Goal: Task Accomplishment & Management: Manage account settings

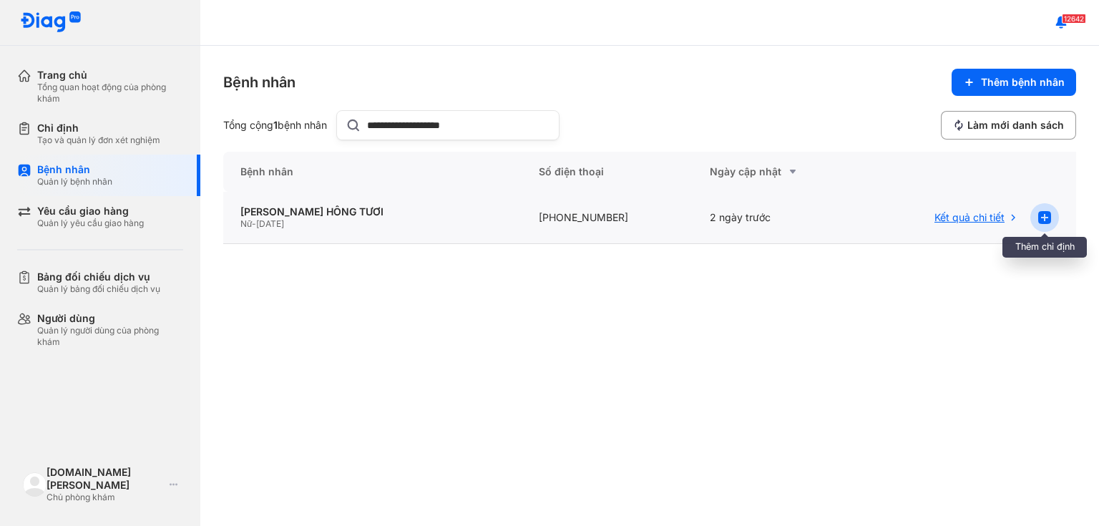
click at [1045, 218] on icon at bounding box center [1044, 217] width 17 height 17
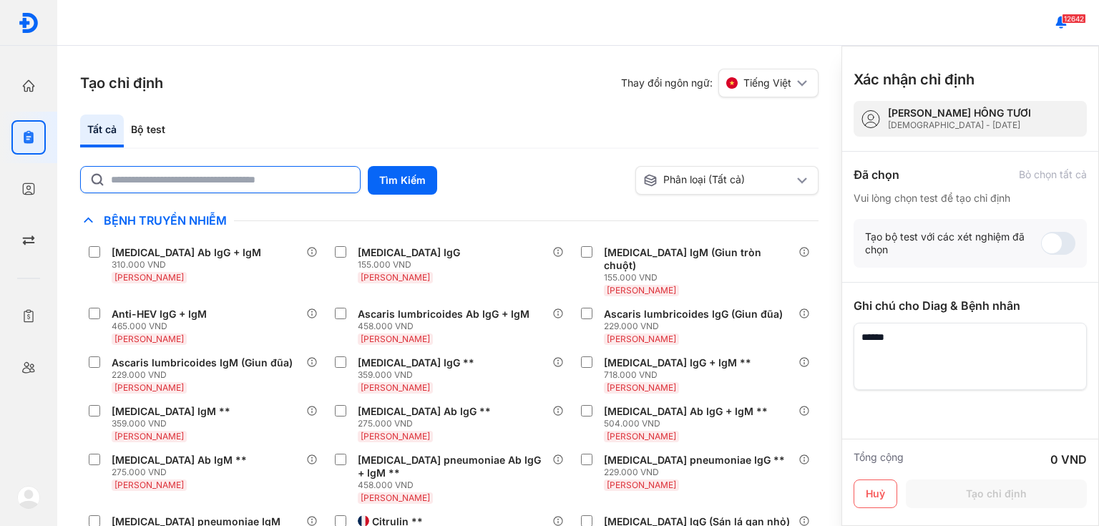
click at [320, 179] on input "text" at bounding box center [231, 180] width 240 height 26
type input "***"
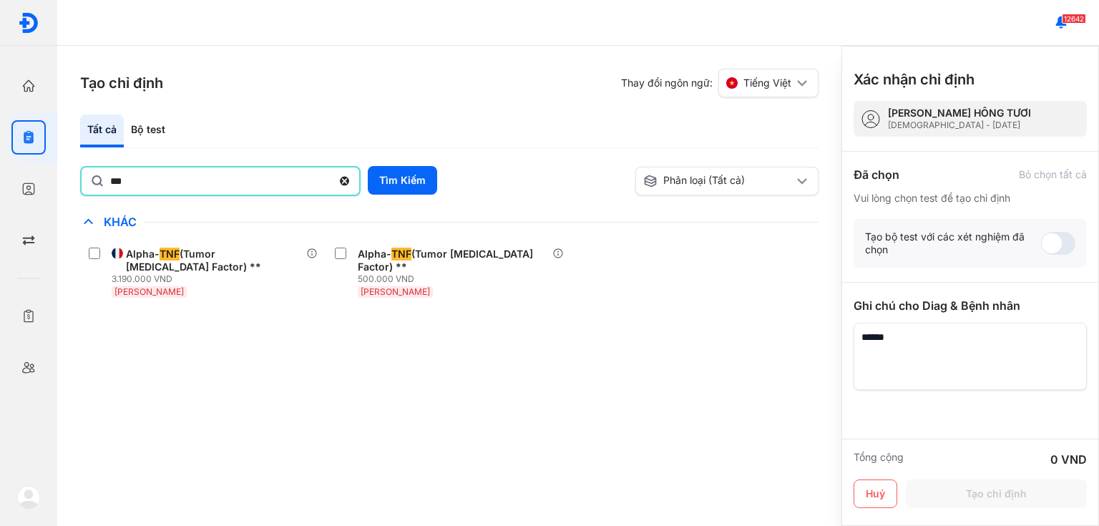
click at [348, 179] on use at bounding box center [344, 181] width 9 height 9
click at [332, 179] on input "***" at bounding box center [221, 180] width 222 height 27
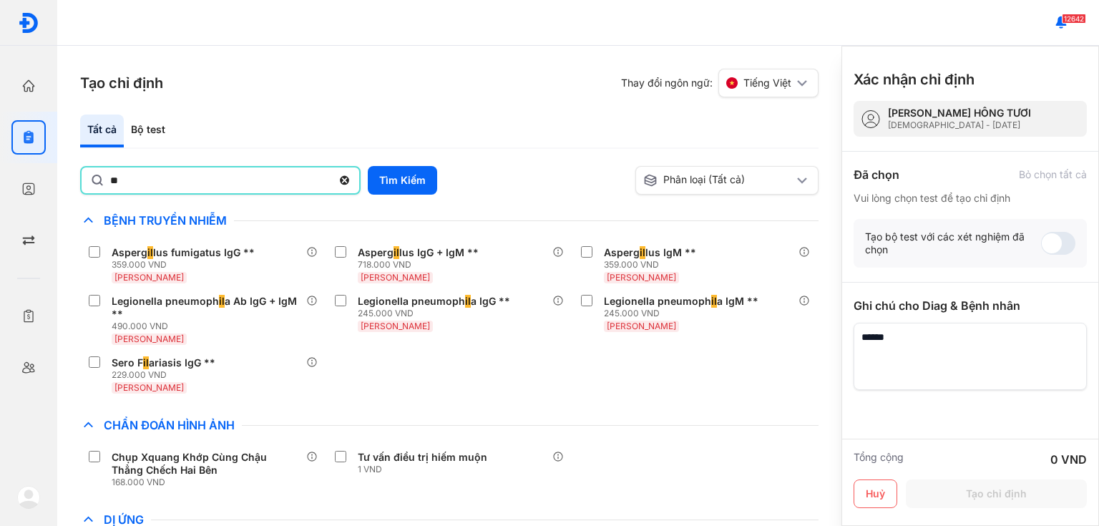
type input "*"
type input "**********"
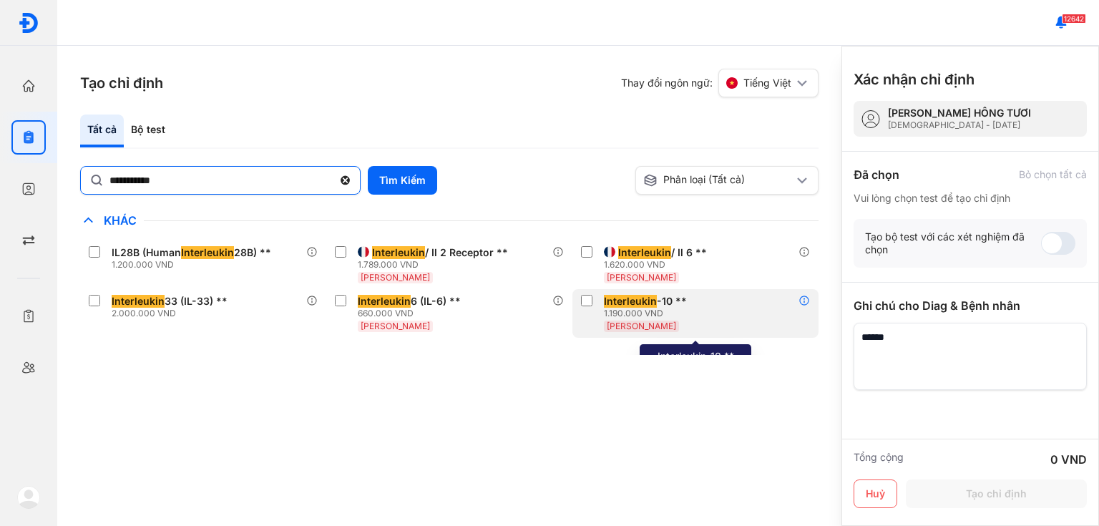
click at [807, 295] on icon at bounding box center [804, 300] width 11 height 11
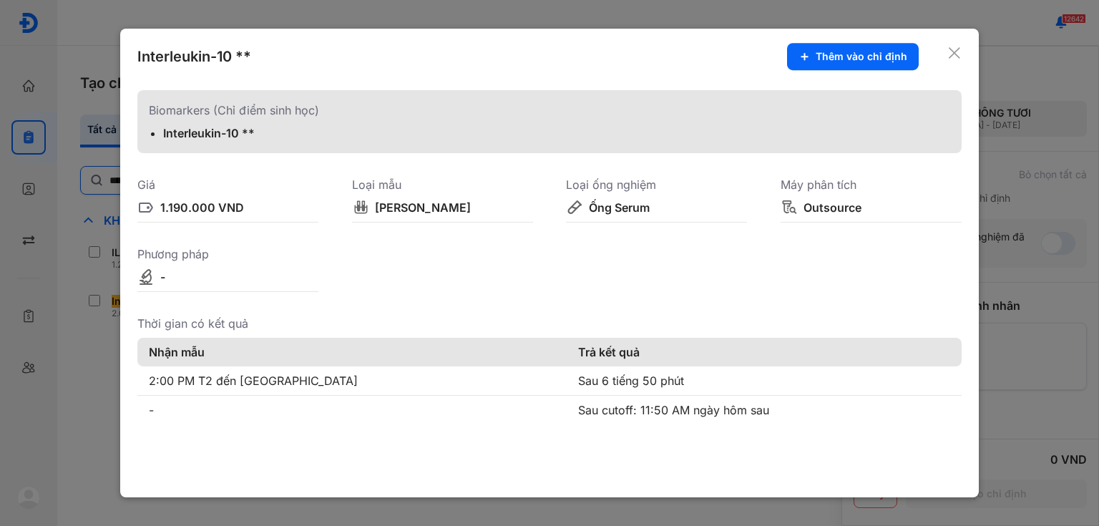
click at [960, 54] on icon at bounding box center [955, 53] width 14 height 14
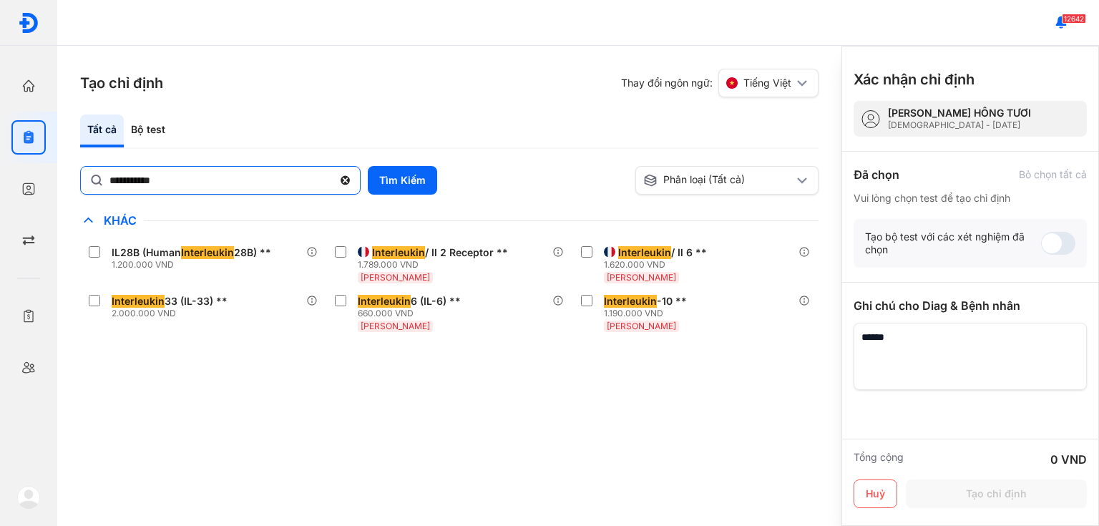
click at [344, 177] on use at bounding box center [345, 180] width 9 height 9
click at [333, 177] on input "**********" at bounding box center [220, 180] width 223 height 26
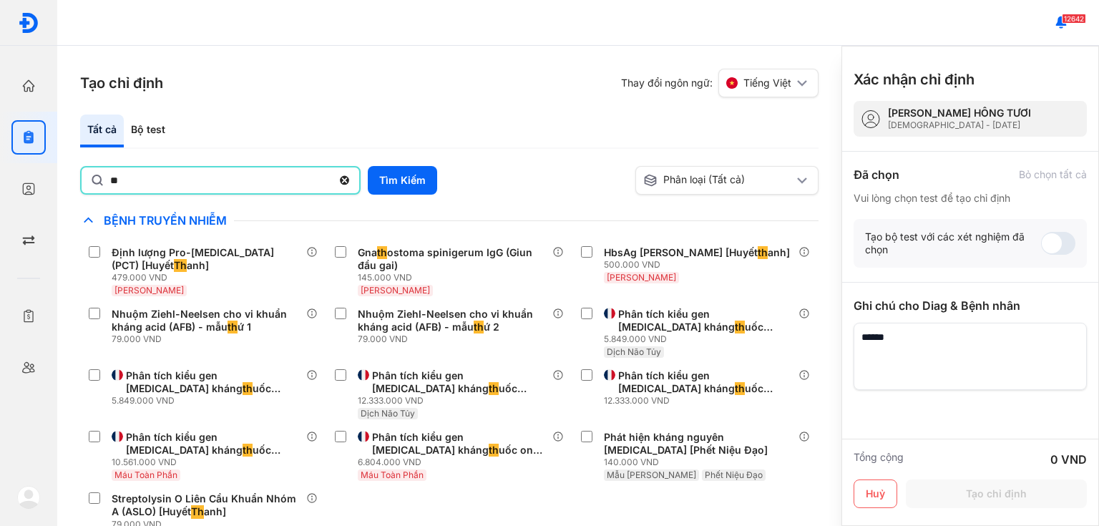
type input "*"
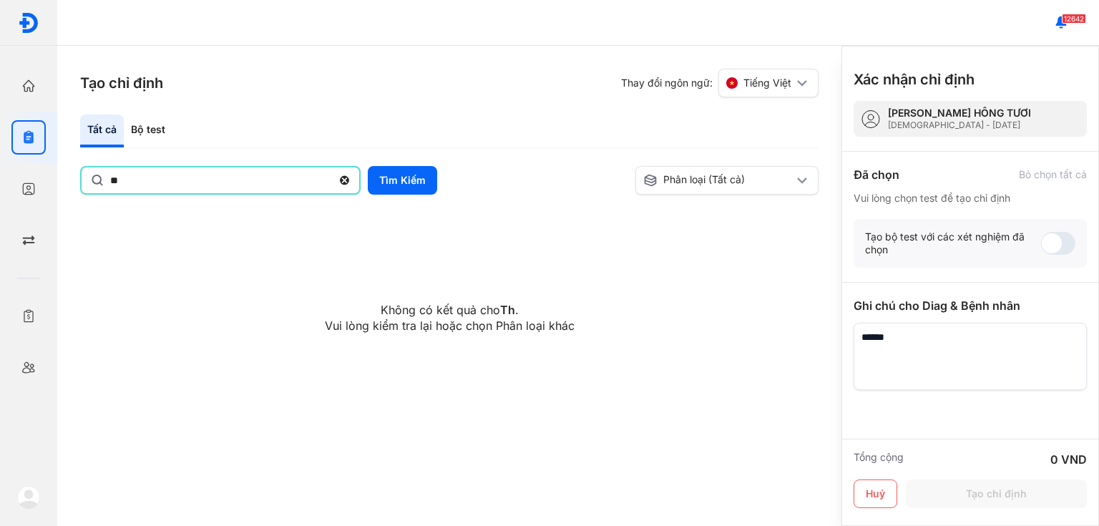
type input "*"
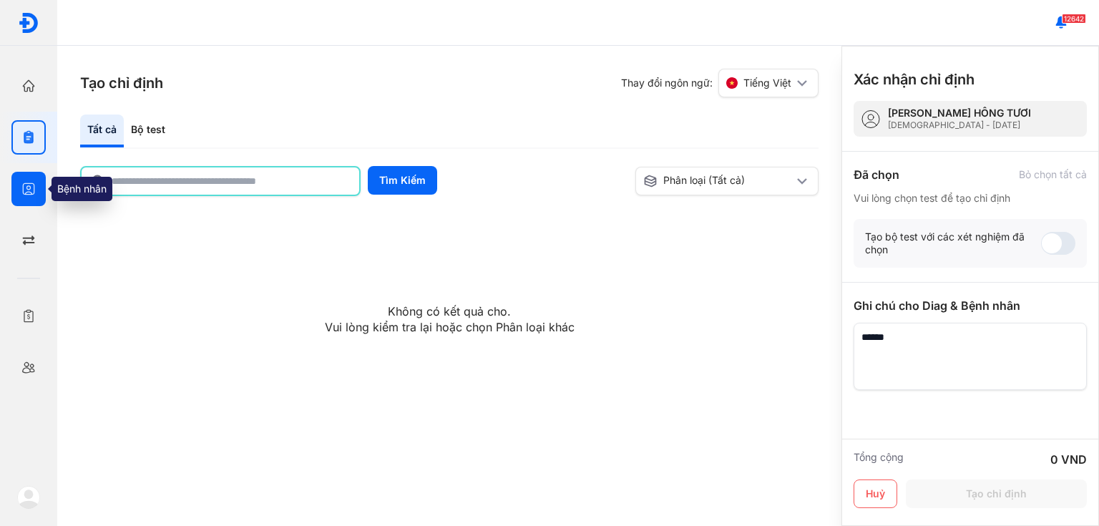
click at [32, 176] on div at bounding box center [28, 189] width 34 height 34
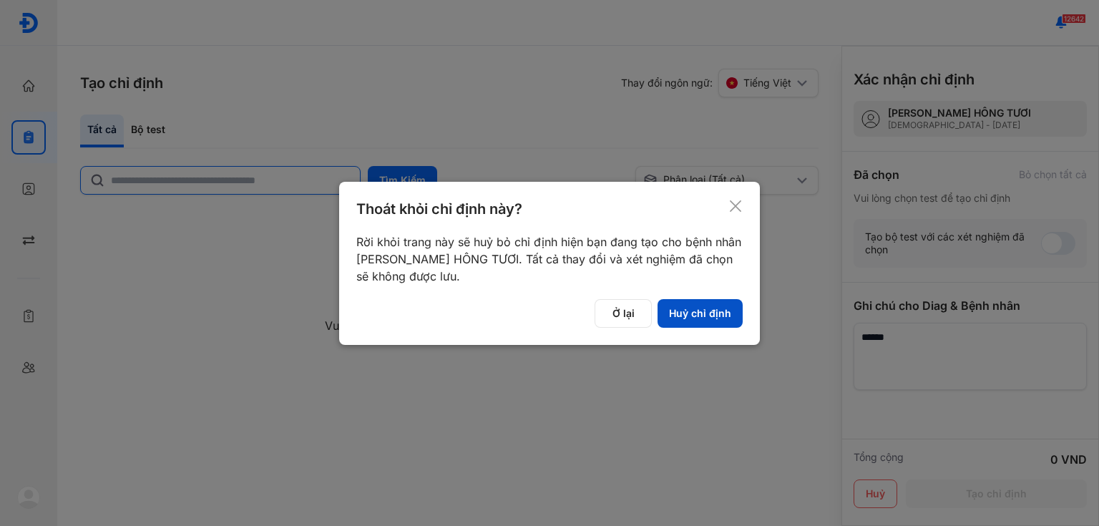
click at [731, 319] on button "Huỷ chỉ định" at bounding box center [700, 313] width 85 height 29
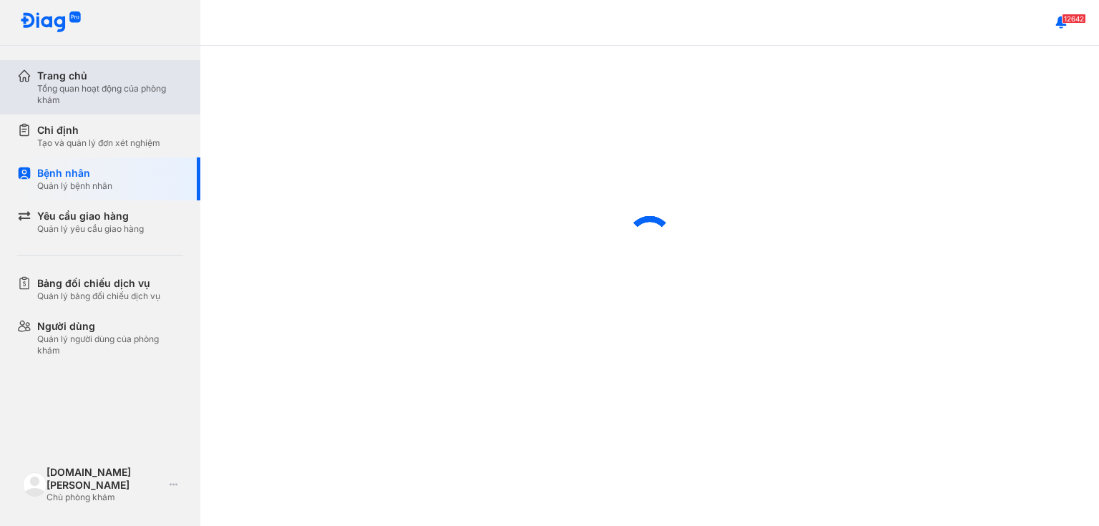
click at [116, 87] on div "Tổng quan hoạt động của phòng khám" at bounding box center [110, 94] width 146 height 23
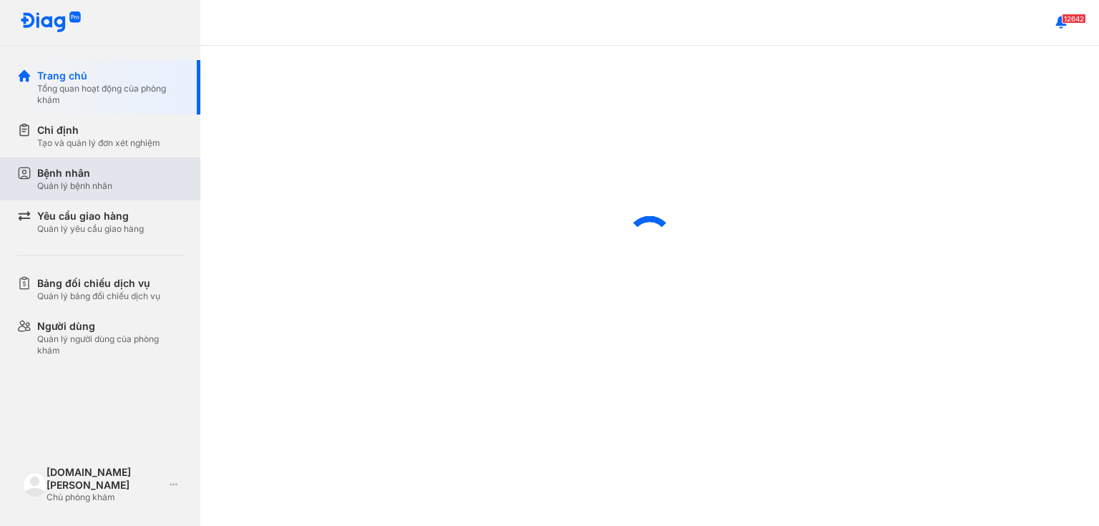
click at [129, 168] on div "Bệnh nhân Quản lý bệnh nhân" at bounding box center [110, 179] width 146 height 26
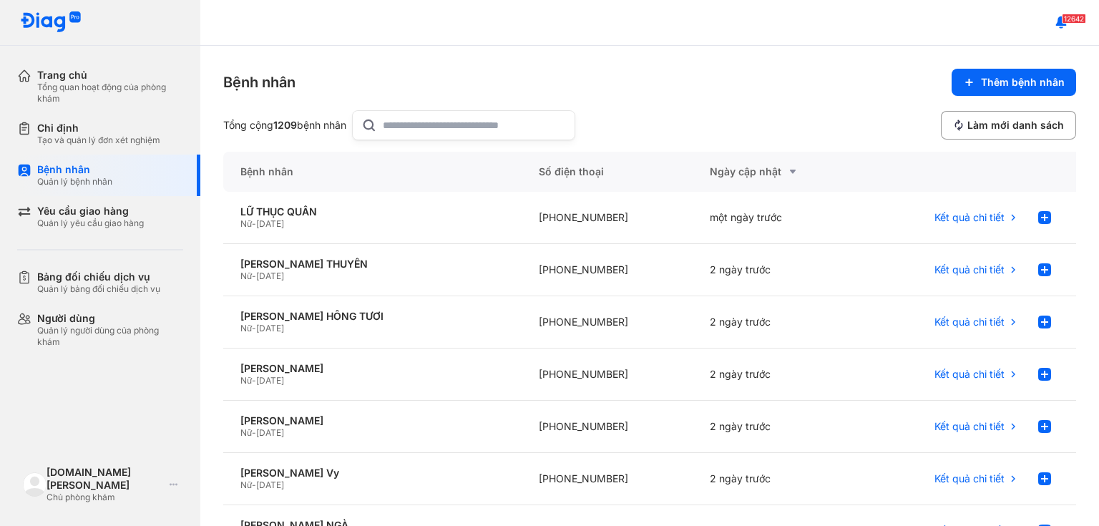
click at [482, 132] on input "text" at bounding box center [474, 125] width 183 height 29
type input "*"
type input "**********"
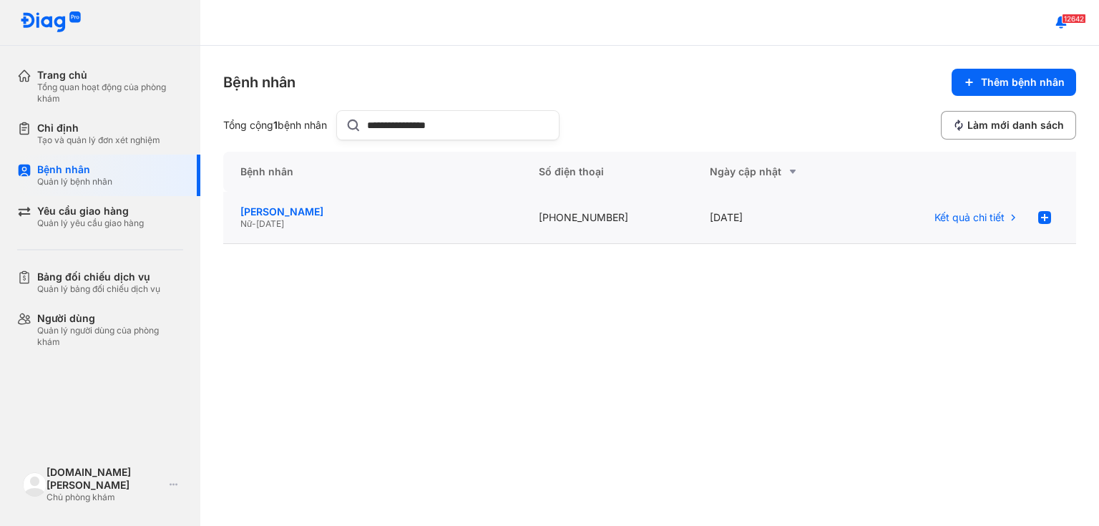
click at [317, 206] on div "[PERSON_NAME]" at bounding box center [372, 211] width 264 height 13
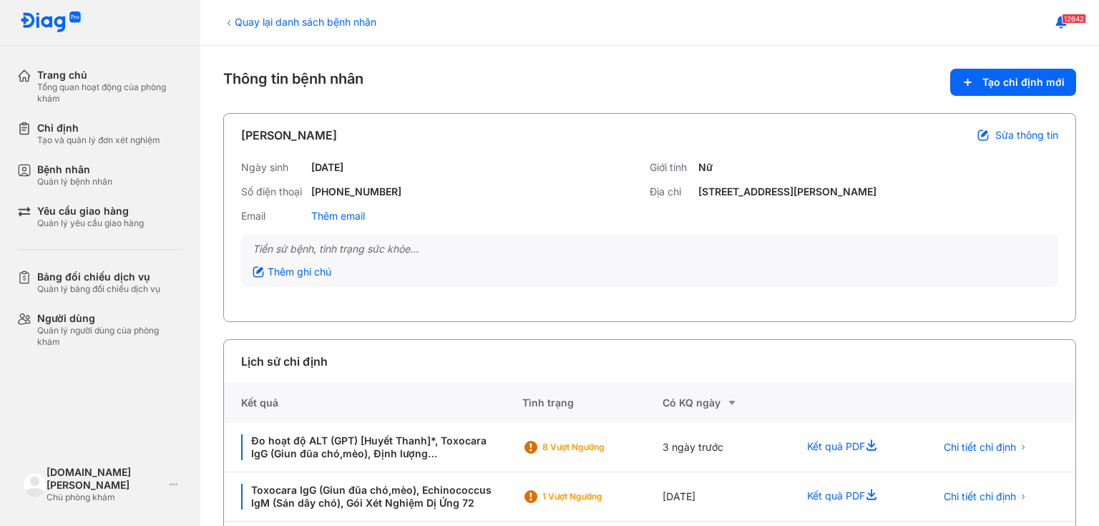
scroll to position [162, 0]
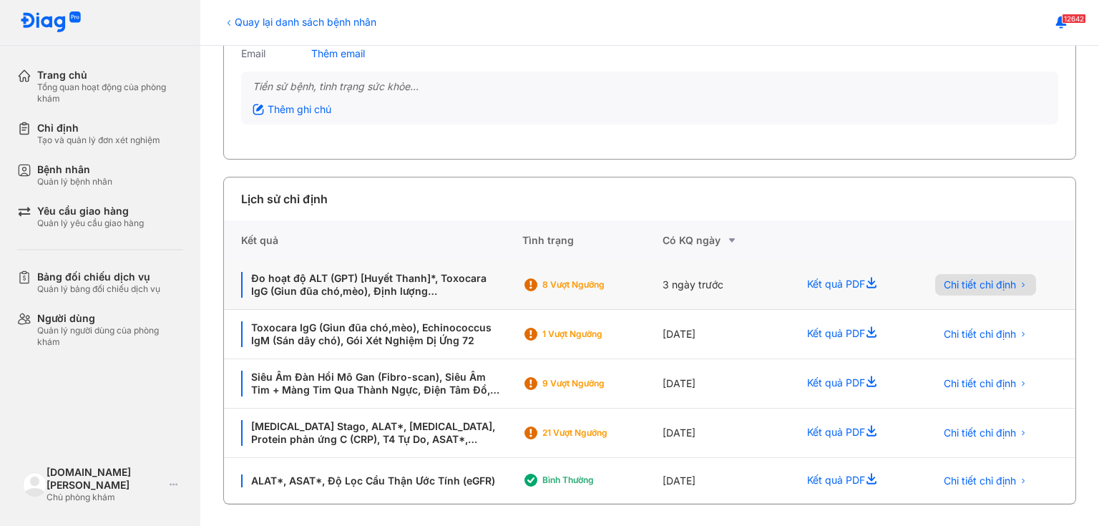
click at [988, 286] on span "Chi tiết chỉ định" at bounding box center [980, 284] width 72 height 13
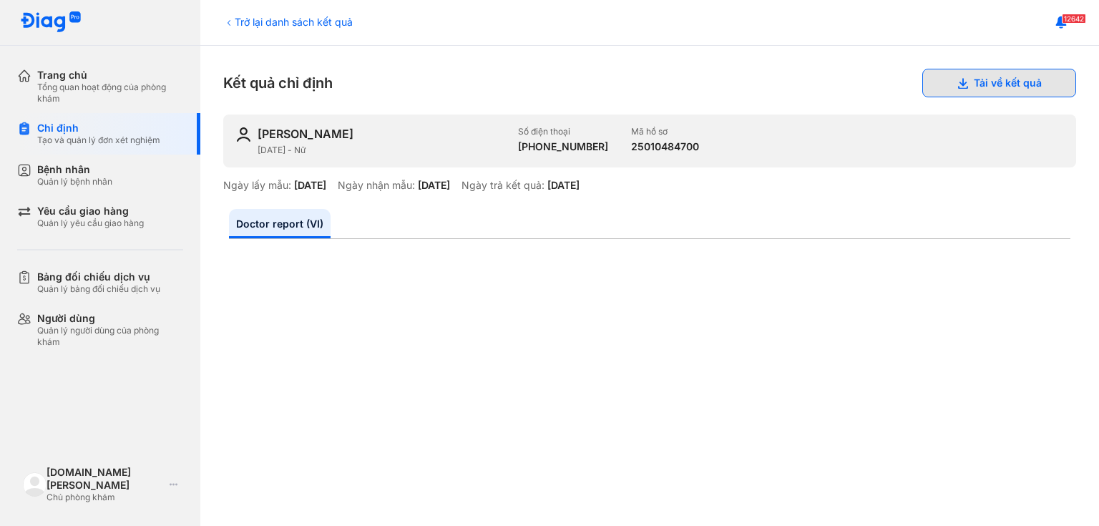
click at [999, 74] on button "Tải về kết quả" at bounding box center [999, 83] width 154 height 29
click at [268, 20] on div "Trở lại danh sách kết quả" at bounding box center [288, 21] width 130 height 15
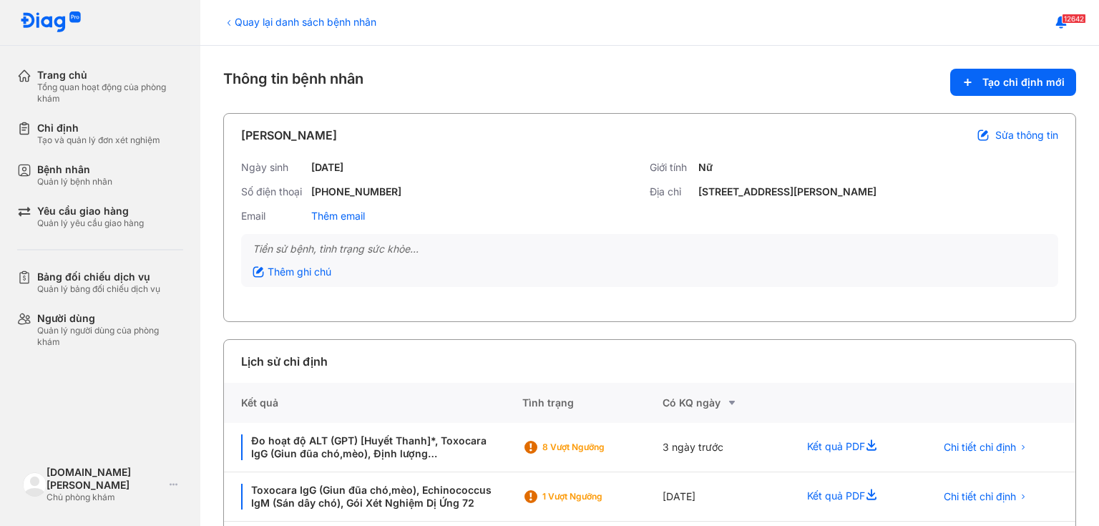
scroll to position [162, 0]
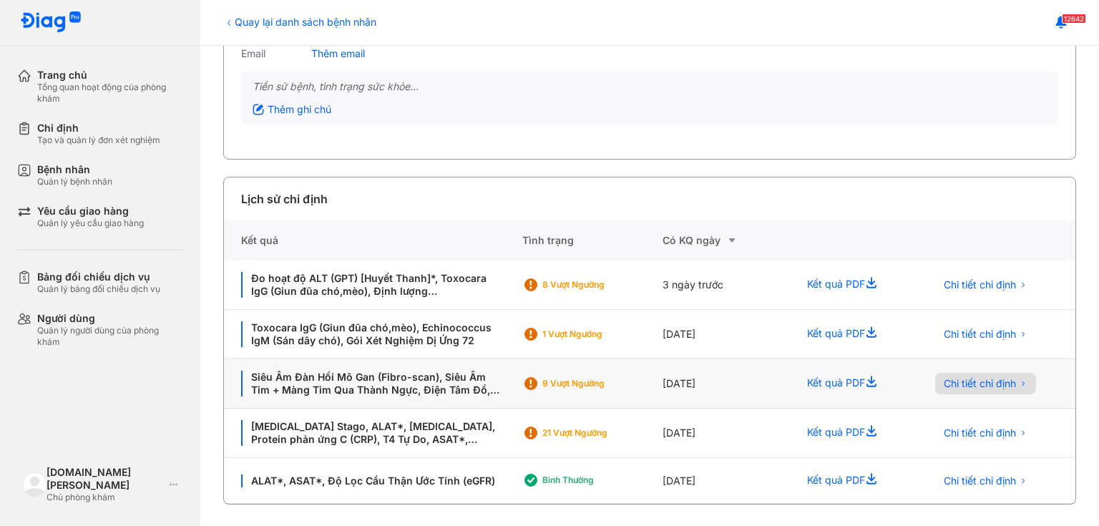
click at [979, 373] on button "Chi tiết chỉ định" at bounding box center [985, 383] width 101 height 21
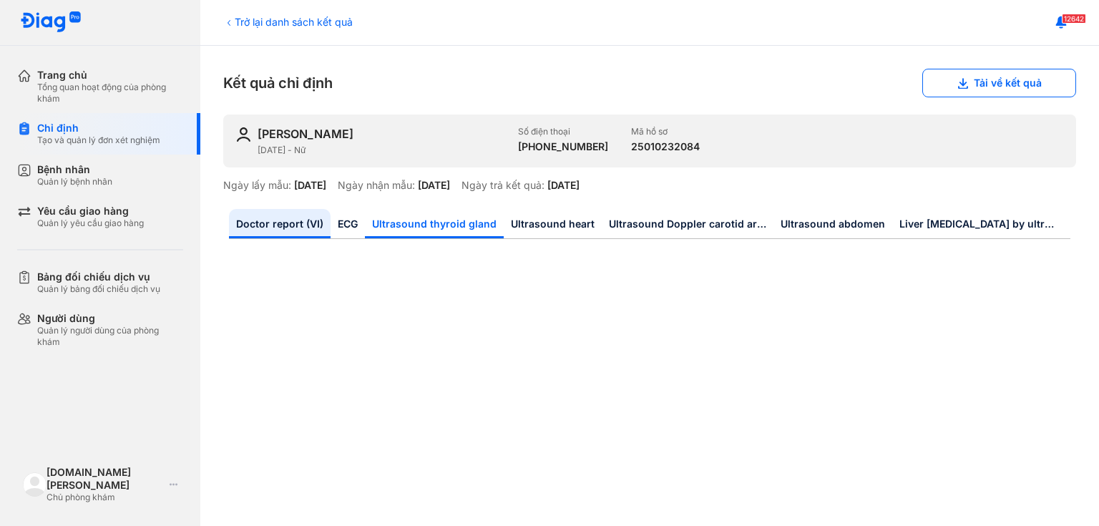
click at [479, 218] on link "Ultrasound thyroid gland" at bounding box center [434, 223] width 139 height 29
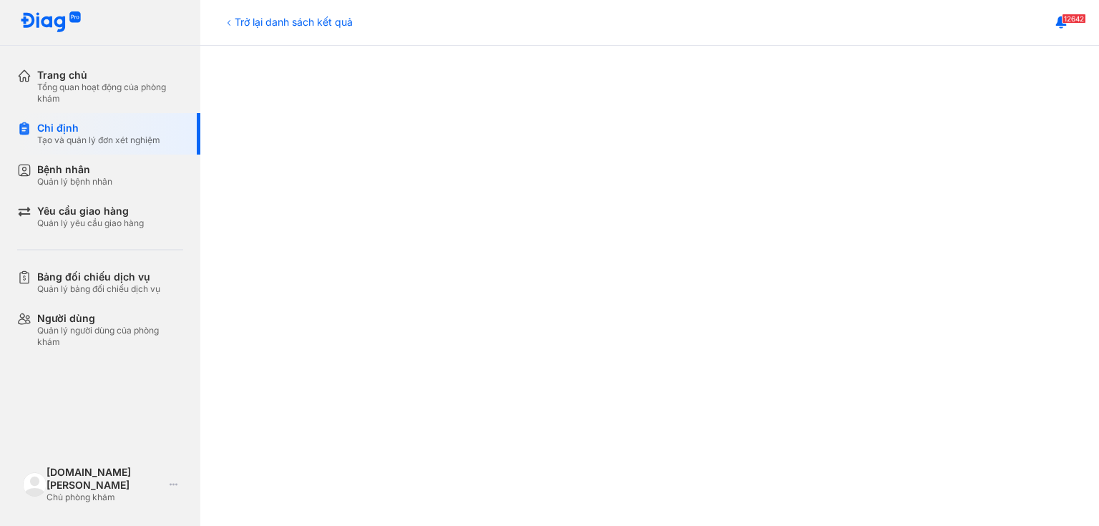
scroll to position [172, 0]
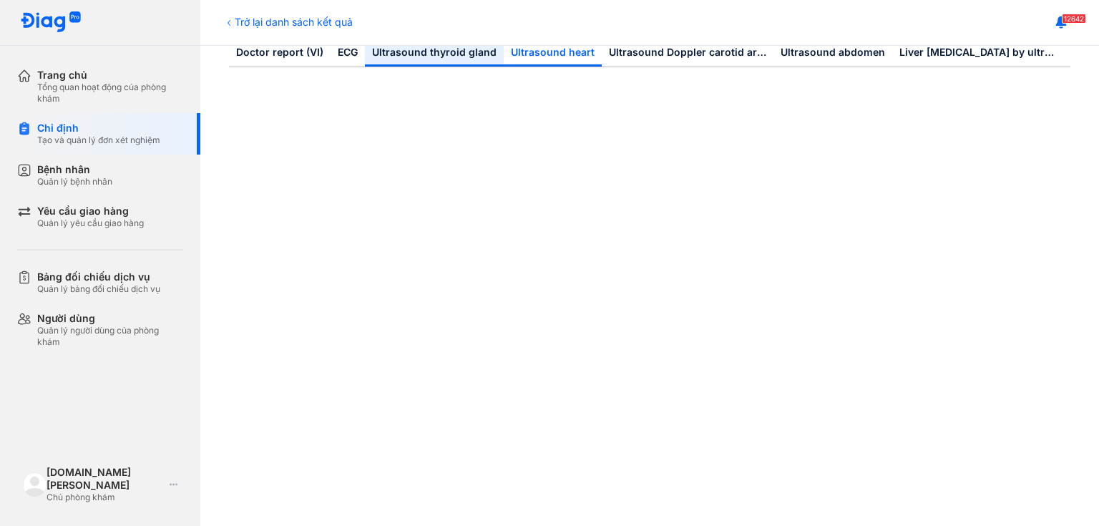
click at [562, 52] on link "Ultrasound heart" at bounding box center [553, 51] width 98 height 29
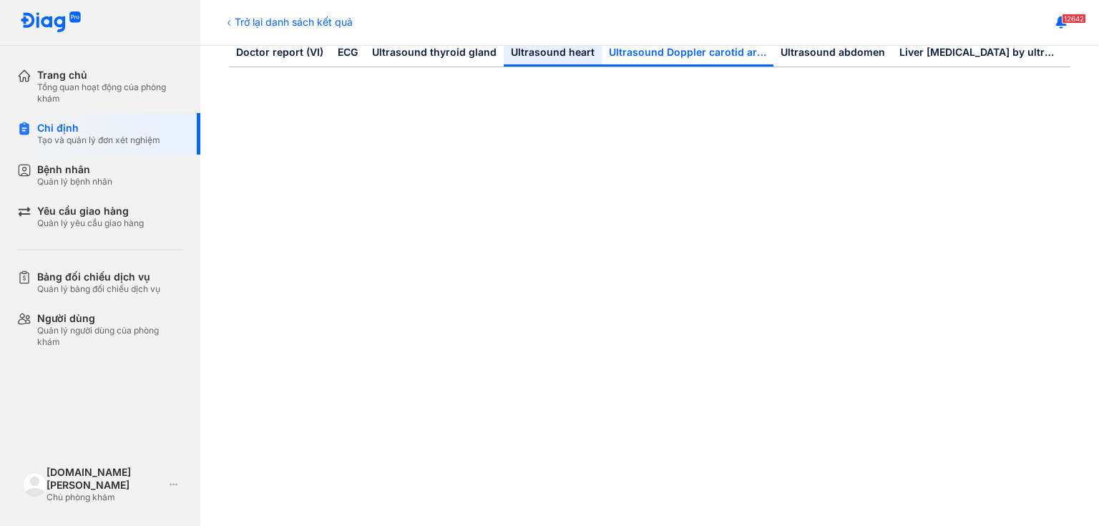
click at [646, 51] on link "Ultrasound Doppler carotid arteries" at bounding box center [688, 51] width 172 height 29
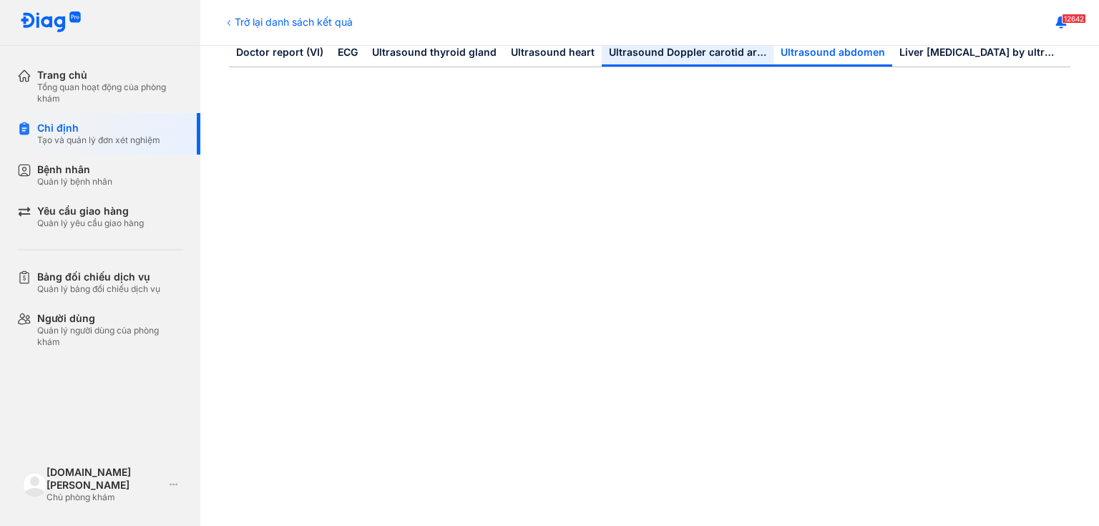
click at [824, 56] on link "Ultrasound abdomen" at bounding box center [833, 51] width 119 height 29
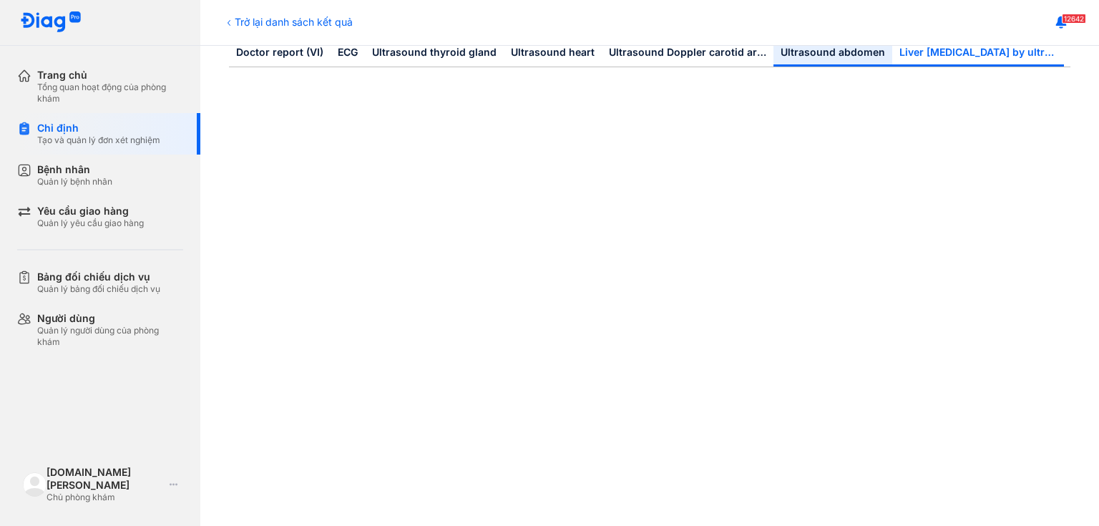
click at [950, 47] on link "Liver stiffness by ultrasound transient elastography" at bounding box center [978, 51] width 172 height 29
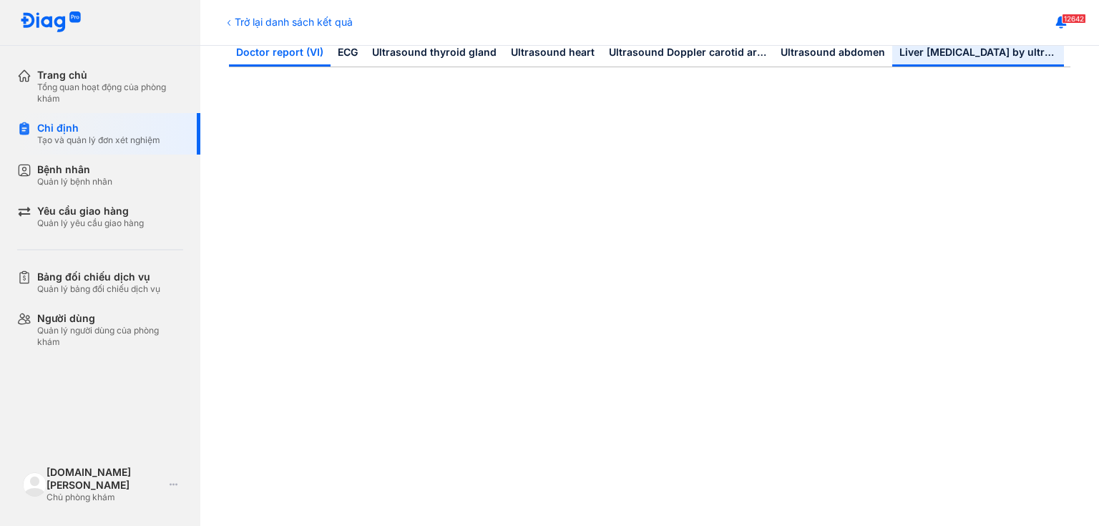
click at [289, 51] on link "Doctor report (VI)" at bounding box center [280, 51] width 102 height 29
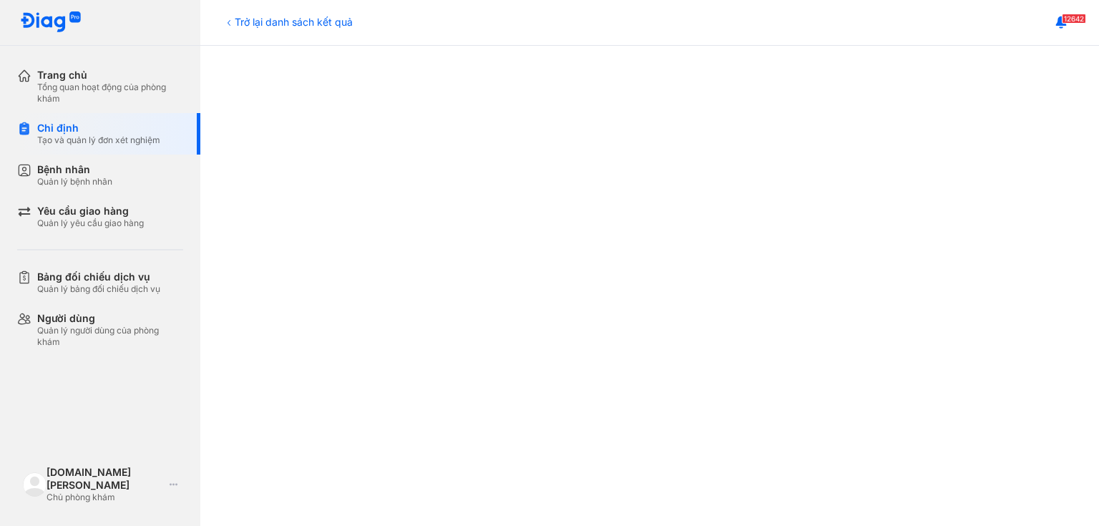
scroll to position [698, 0]
click at [272, 19] on div "Trở lại danh sách kết quả" at bounding box center [288, 21] width 130 height 15
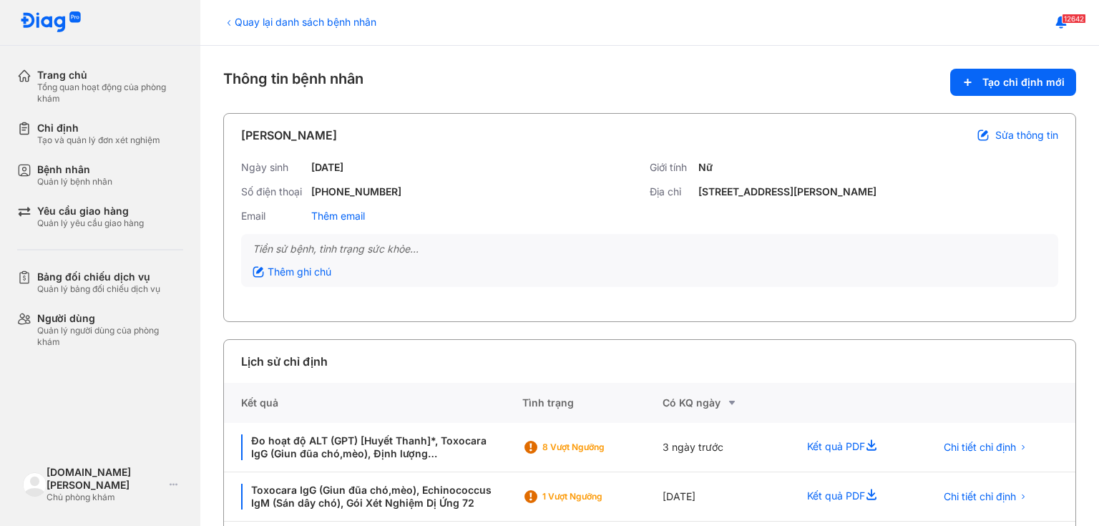
scroll to position [162, 0]
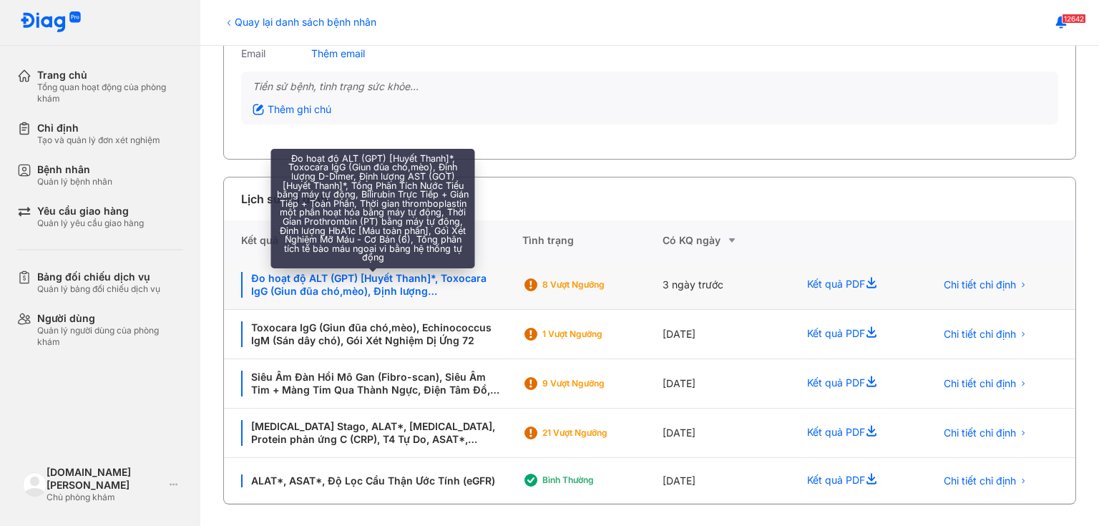
click at [372, 289] on div "Đo hoạt độ ALT (GPT) [Huyết Thanh]*, Toxocara IgG (Giun đũa chó,mèo), Định lượn…" at bounding box center [373, 285] width 264 height 26
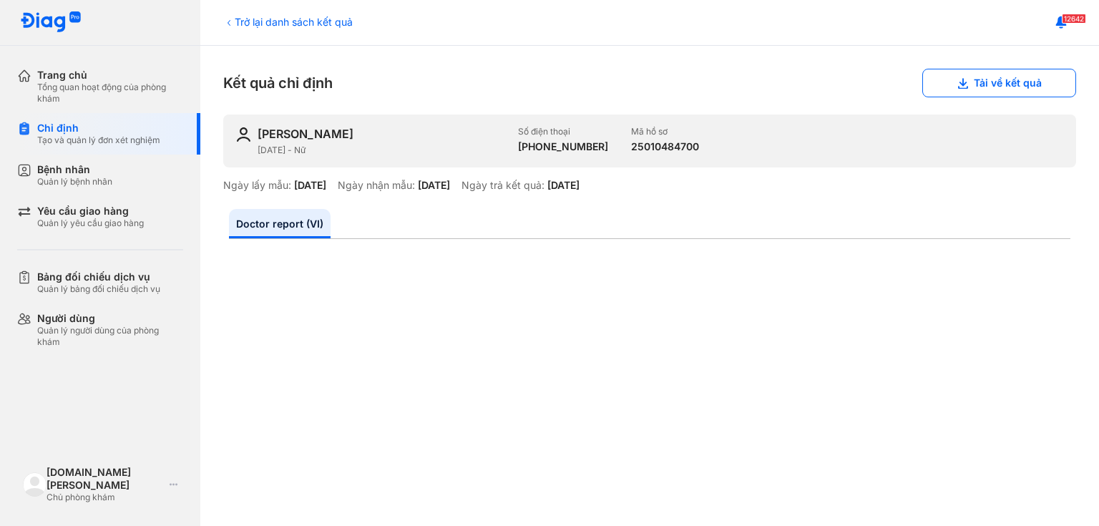
scroll to position [229, 0]
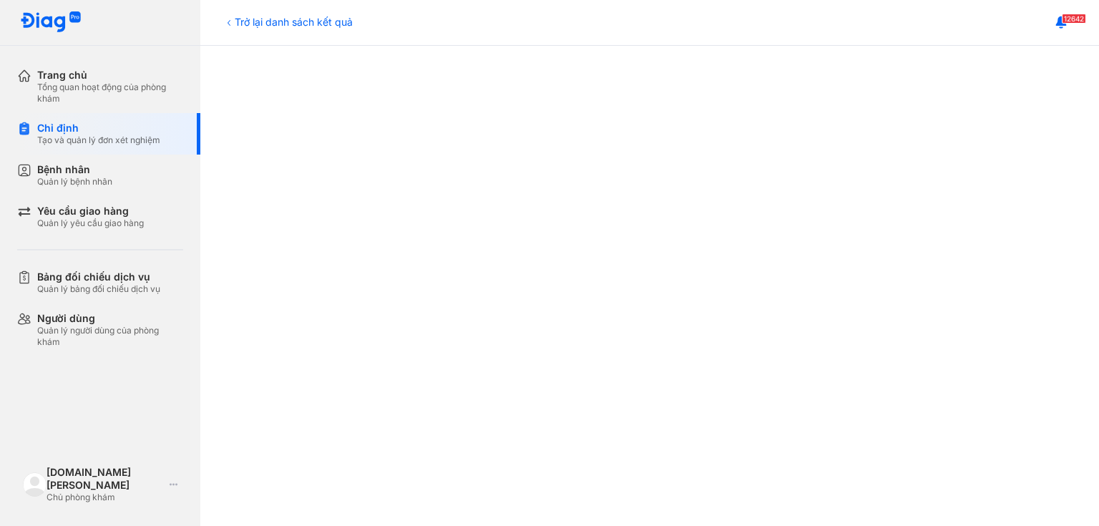
click at [306, 18] on div "Trở lại danh sách kết quả" at bounding box center [288, 21] width 130 height 15
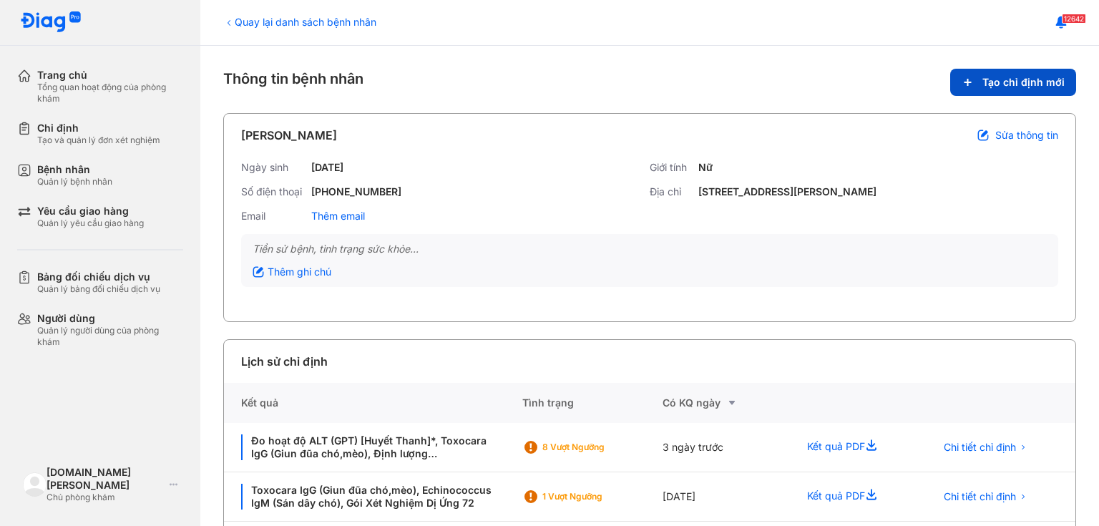
click at [1009, 83] on span "Tạo chỉ định mới" at bounding box center [1024, 82] width 82 height 13
click at [1028, 74] on button "Tạo chỉ định mới" at bounding box center [1013, 82] width 126 height 27
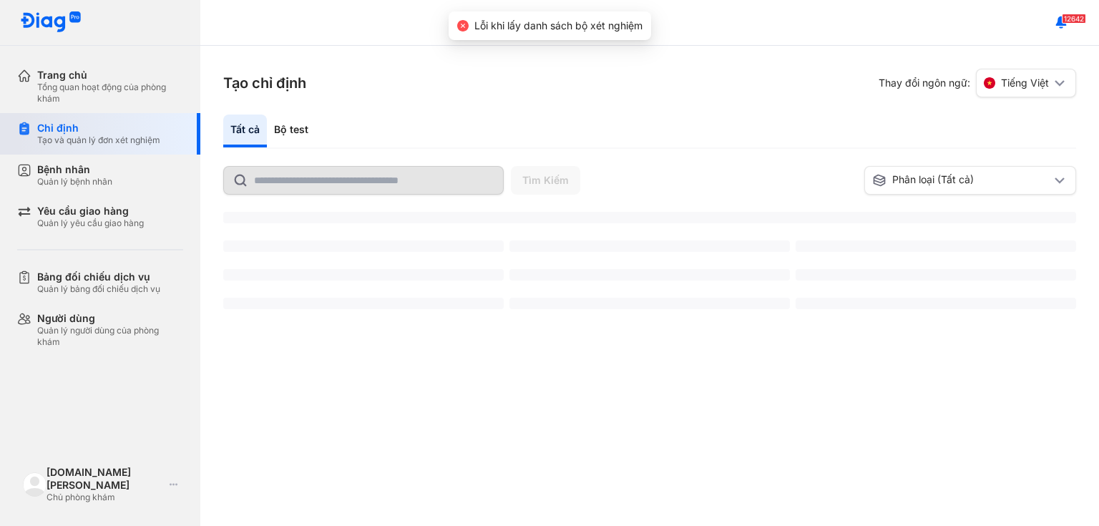
click at [75, 135] on div "Tạo và quản lý đơn xét nghiệm" at bounding box center [98, 140] width 123 height 11
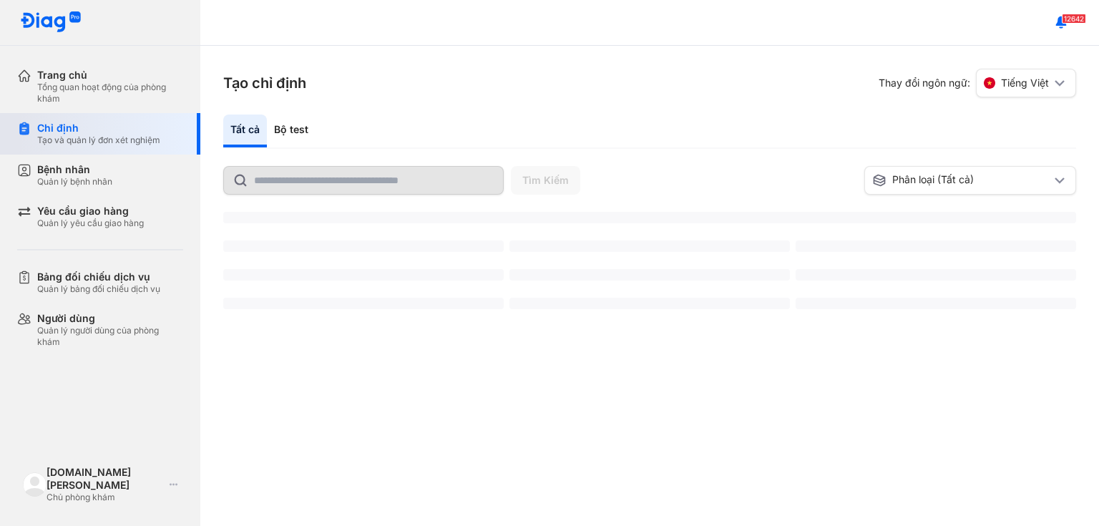
click at [75, 135] on div "Tạo và quản lý đơn xét nghiệm" at bounding box center [98, 140] width 123 height 11
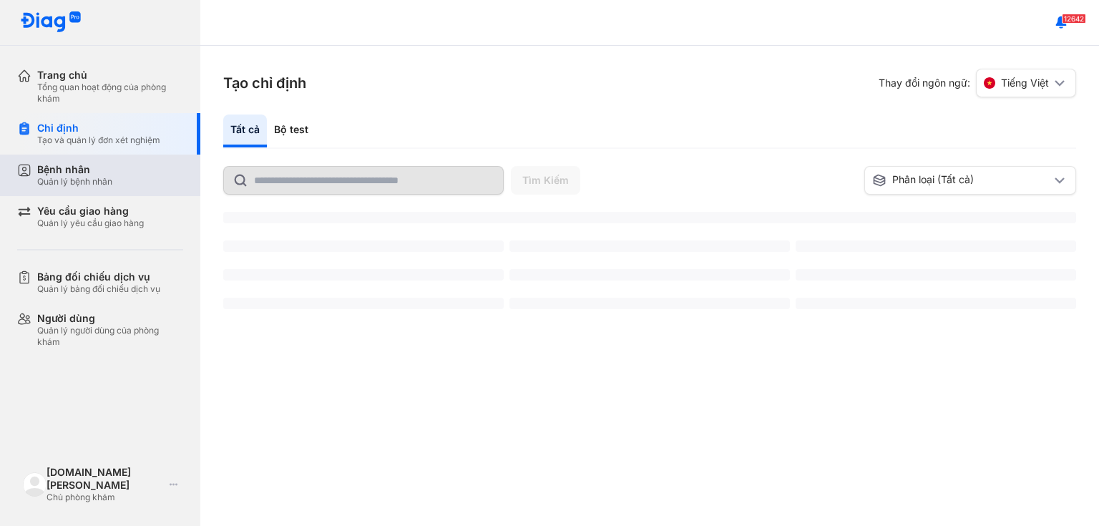
click at [67, 190] on div "Bệnh nhân Quản lý bệnh nhân" at bounding box center [108, 176] width 183 height 42
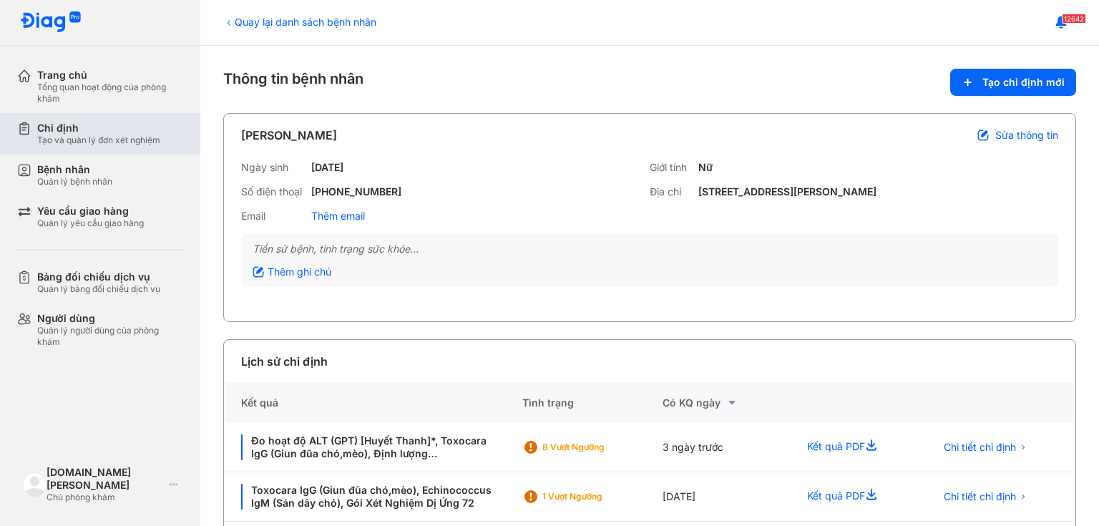
click at [72, 123] on div "Chỉ định" at bounding box center [98, 128] width 123 height 13
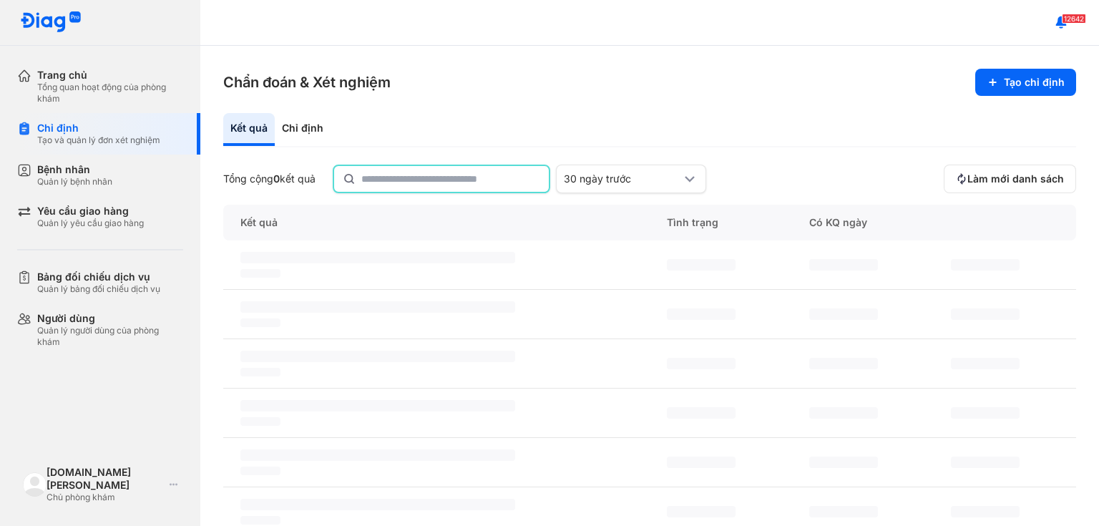
click at [396, 177] on input "text" at bounding box center [450, 179] width 179 height 26
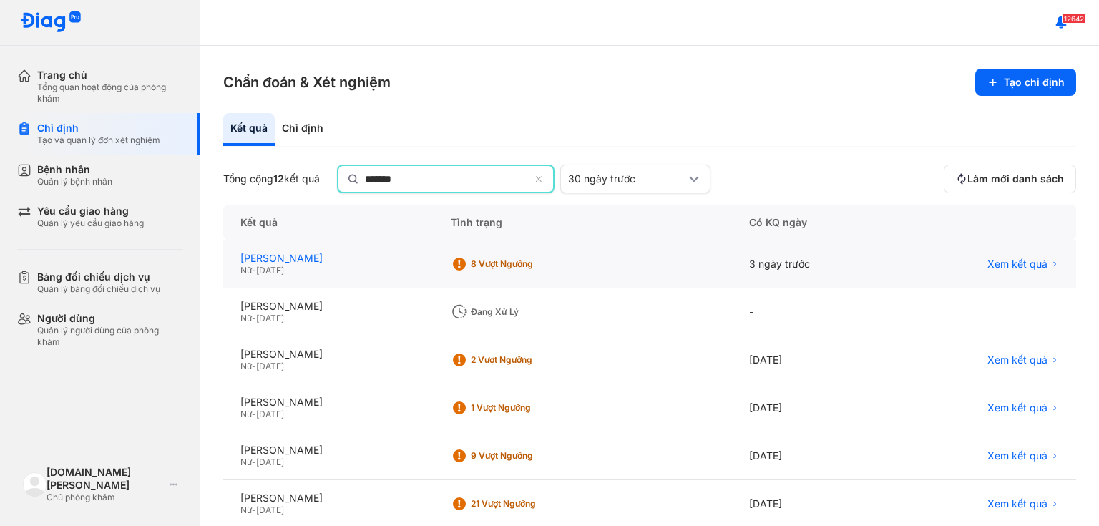
type input "*******"
click at [278, 258] on div "[PERSON_NAME]" at bounding box center [328, 259] width 176 height 13
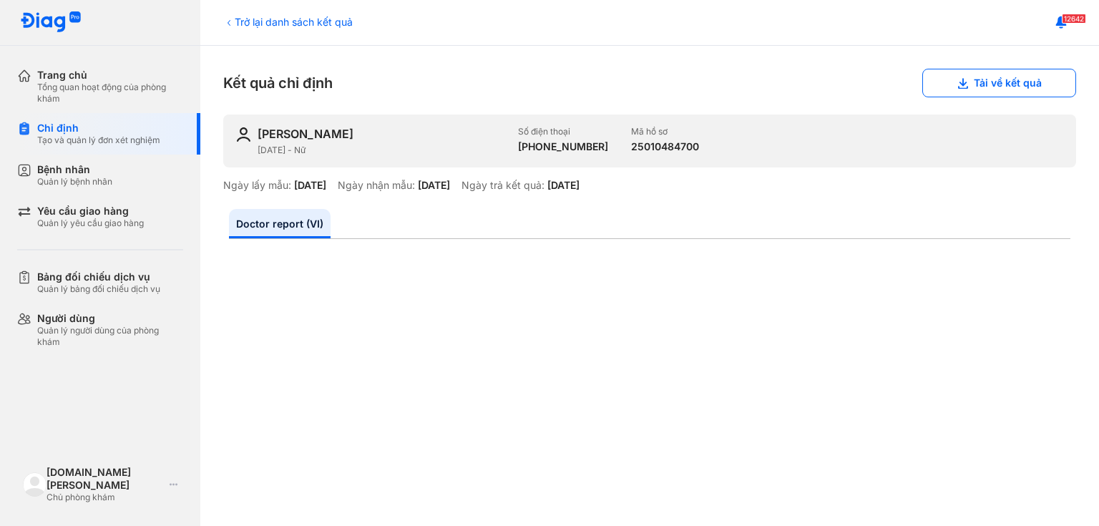
scroll to position [115, 0]
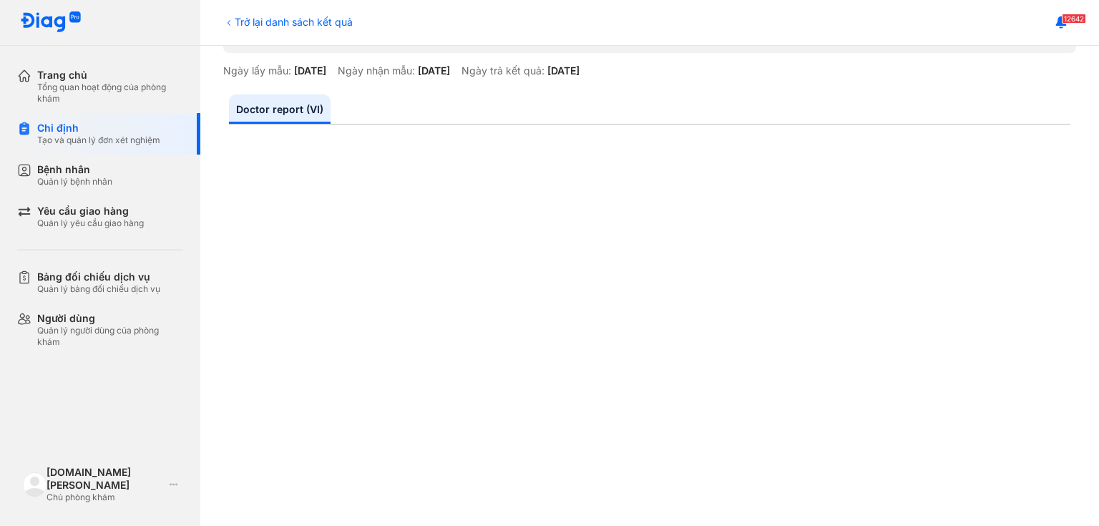
click at [288, 19] on div "Trở lại danh sách kết quả" at bounding box center [288, 21] width 130 height 15
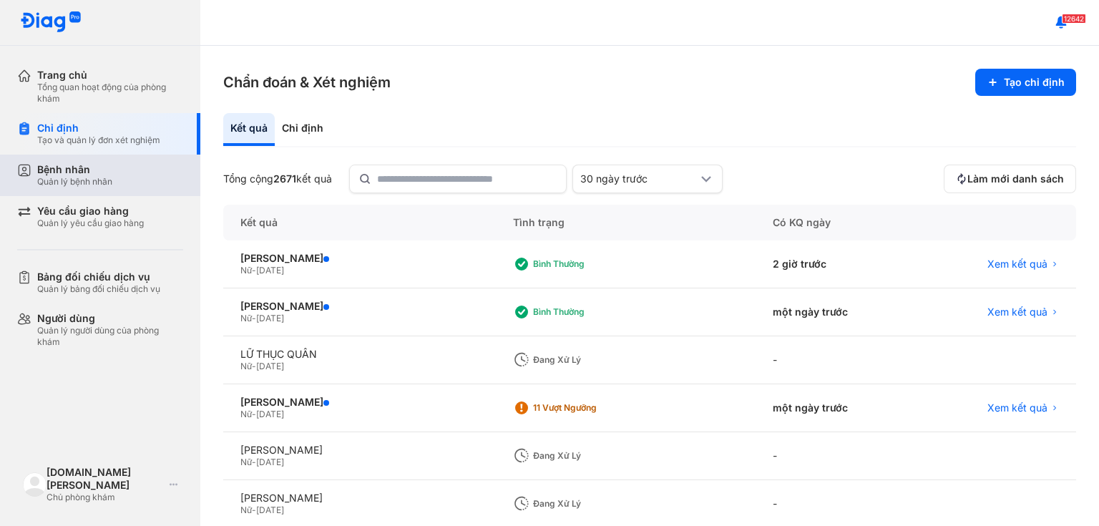
click at [82, 163] on div "Bệnh nhân" at bounding box center [74, 169] width 75 height 13
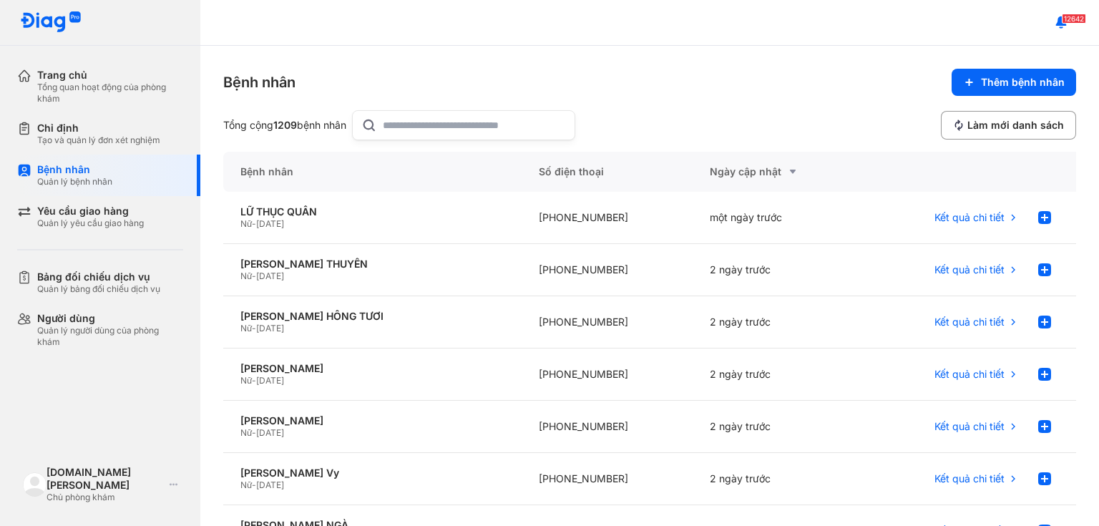
click at [428, 126] on input "text" at bounding box center [474, 125] width 183 height 29
type input "*******"
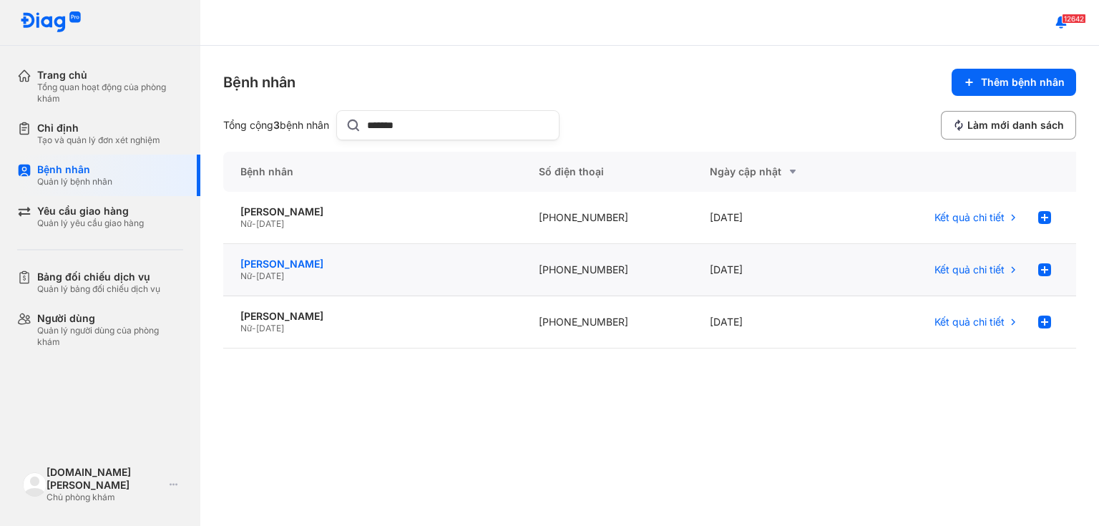
click at [358, 263] on div "[PERSON_NAME]" at bounding box center [372, 264] width 264 height 13
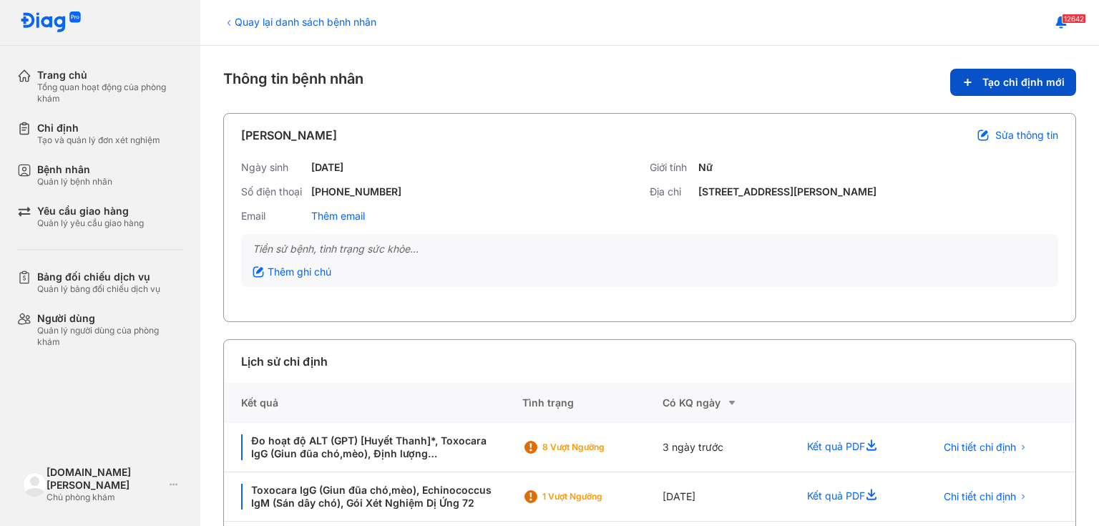
click at [985, 91] on button "Tạo chỉ định mới" at bounding box center [1013, 82] width 126 height 27
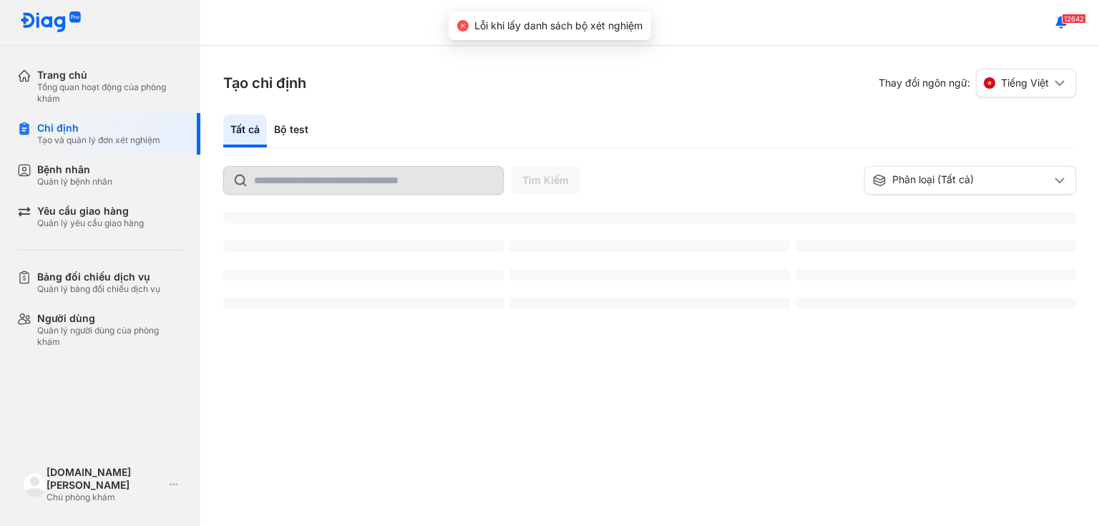
click at [388, 163] on div "Tất cả Bộ test Tìm Kiếm Phân loại (Tất cả) Đặt lại chế độ xem mặc định ‌ ‌ ‌ ‌ …" at bounding box center [649, 320] width 853 height 411
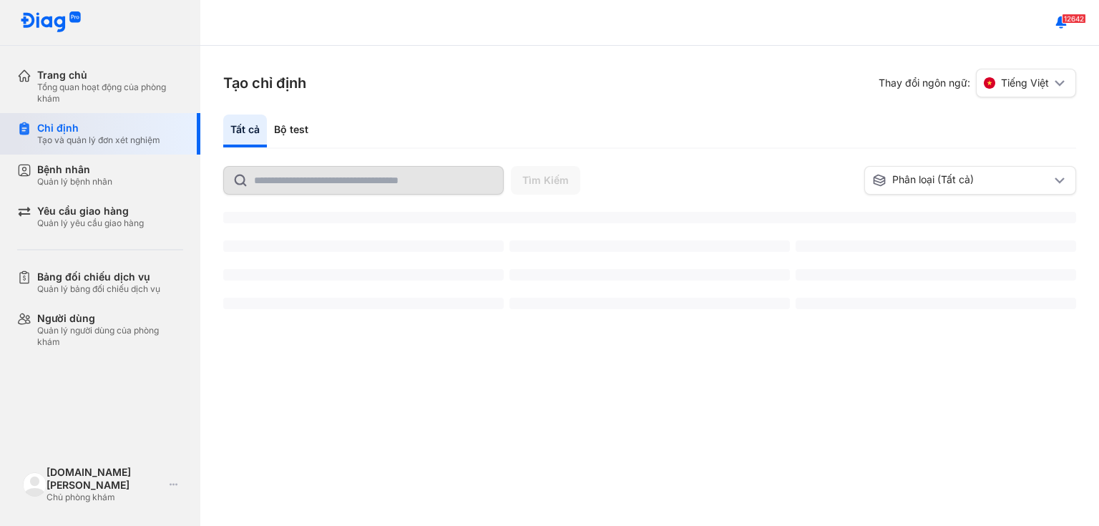
click at [112, 130] on div "Chỉ định" at bounding box center [98, 128] width 123 height 13
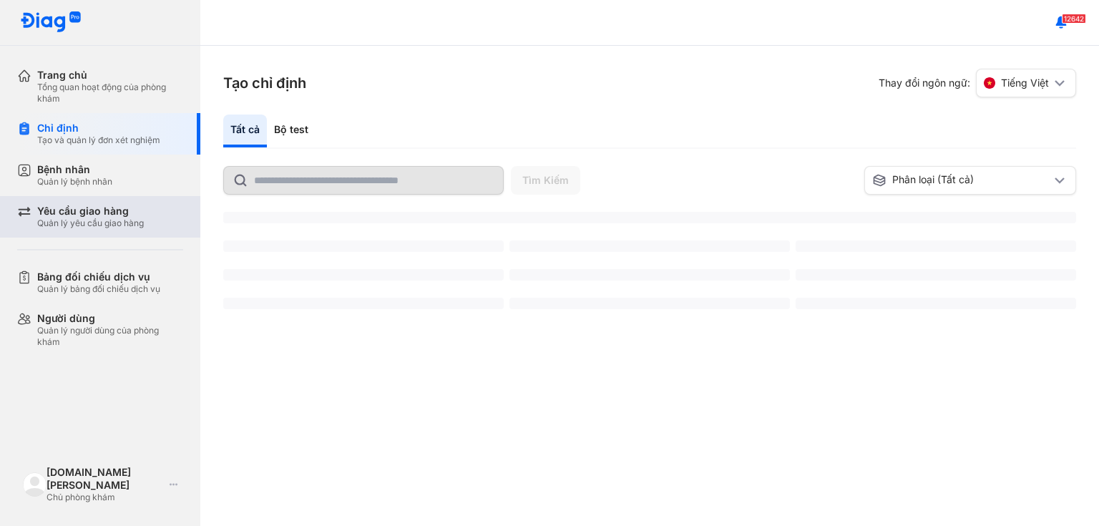
click at [77, 200] on div "Yêu cầu giao hàng Quản lý yêu cầu giao hàng" at bounding box center [108, 217] width 183 height 42
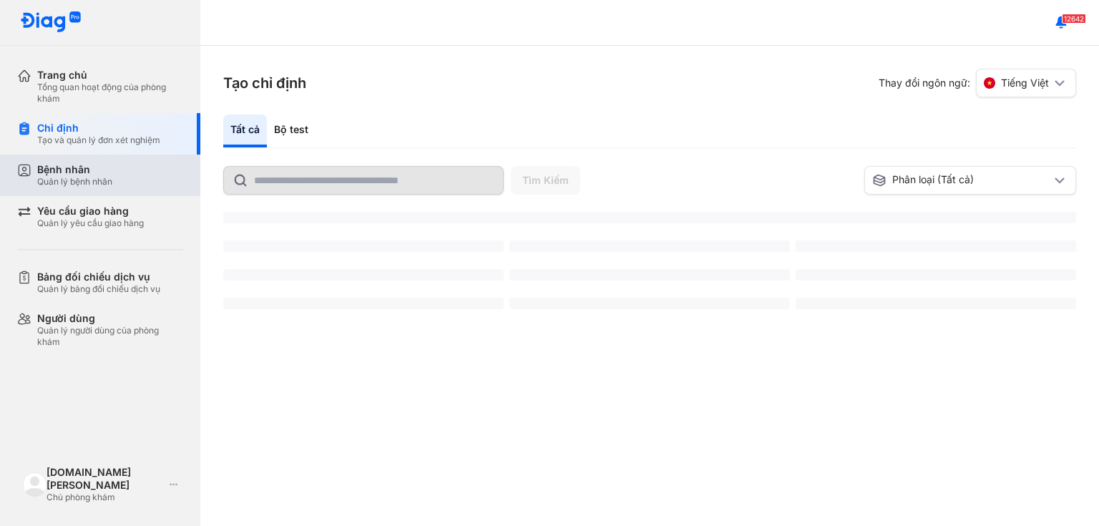
click at [83, 178] on div "Quản lý bệnh nhân" at bounding box center [74, 181] width 75 height 11
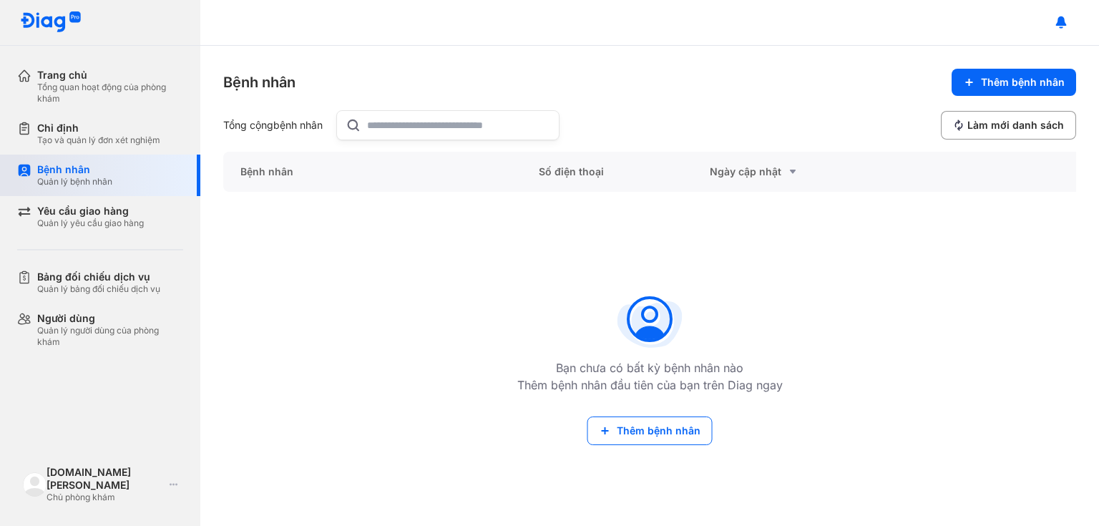
click at [131, 187] on div "Bệnh nhân Quản lý bệnh nhân" at bounding box center [110, 175] width 146 height 24
click at [414, 120] on input "text" at bounding box center [458, 125] width 183 height 29
type input "*"
type input "**********"
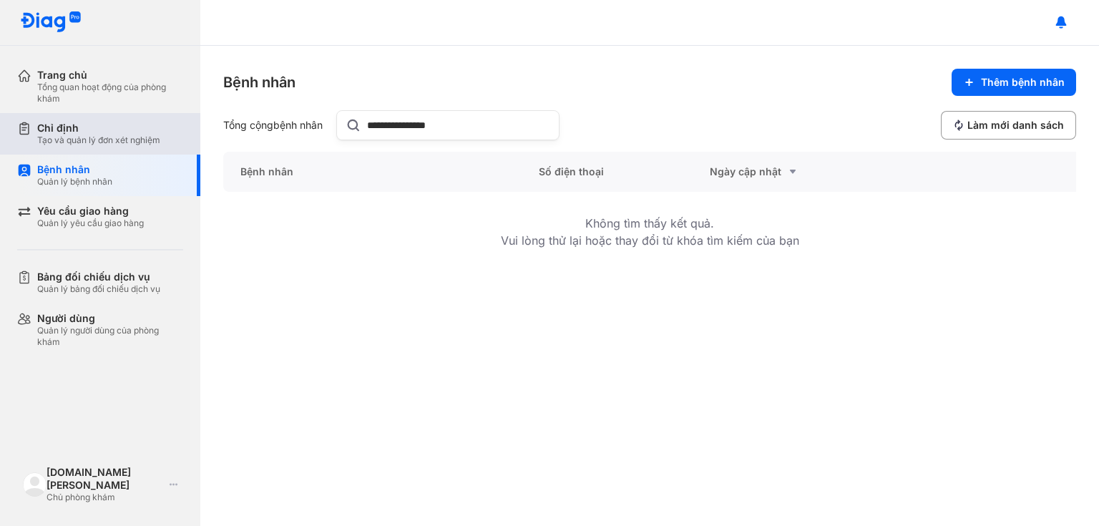
click at [83, 151] on div "Chỉ định Tạo và quản lý đơn xét nghiệm" at bounding box center [108, 134] width 183 height 42
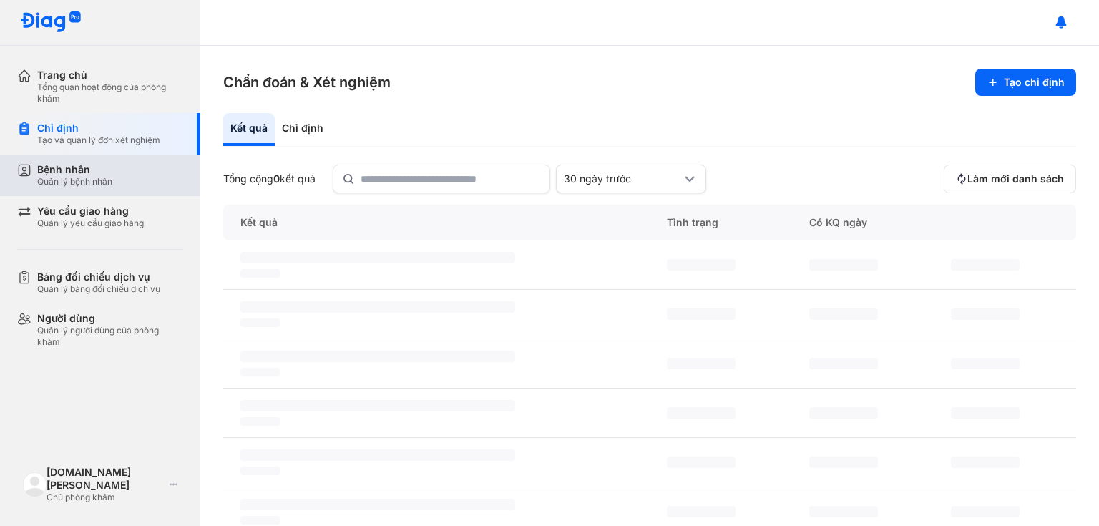
click at [81, 177] on div "Quản lý bệnh nhân" at bounding box center [74, 181] width 75 height 11
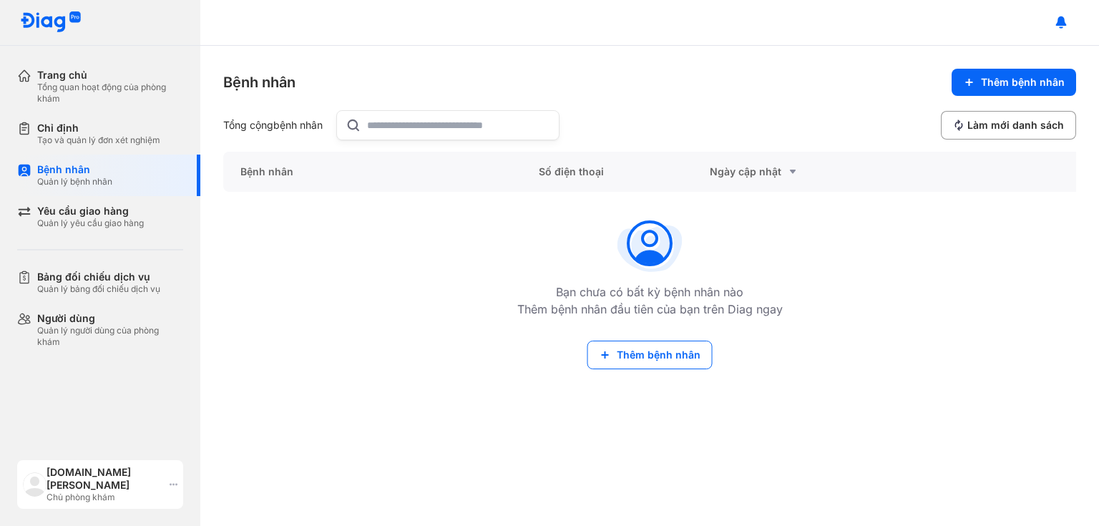
click at [89, 481] on div "[DOMAIN_NAME] [PERSON_NAME]" at bounding box center [105, 479] width 117 height 26
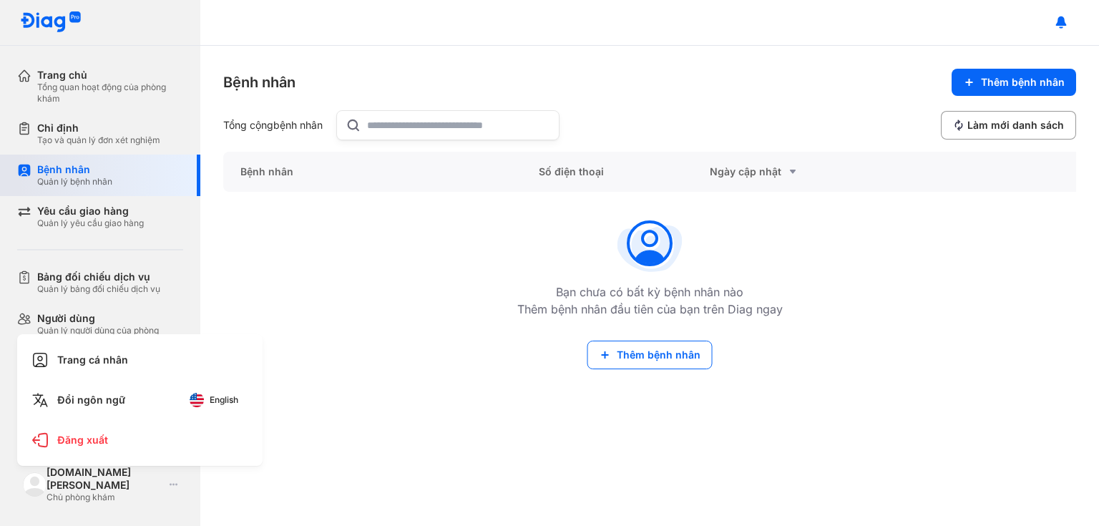
click at [95, 160] on div "Bệnh nhân Quản lý bệnh nhân" at bounding box center [108, 176] width 183 height 42
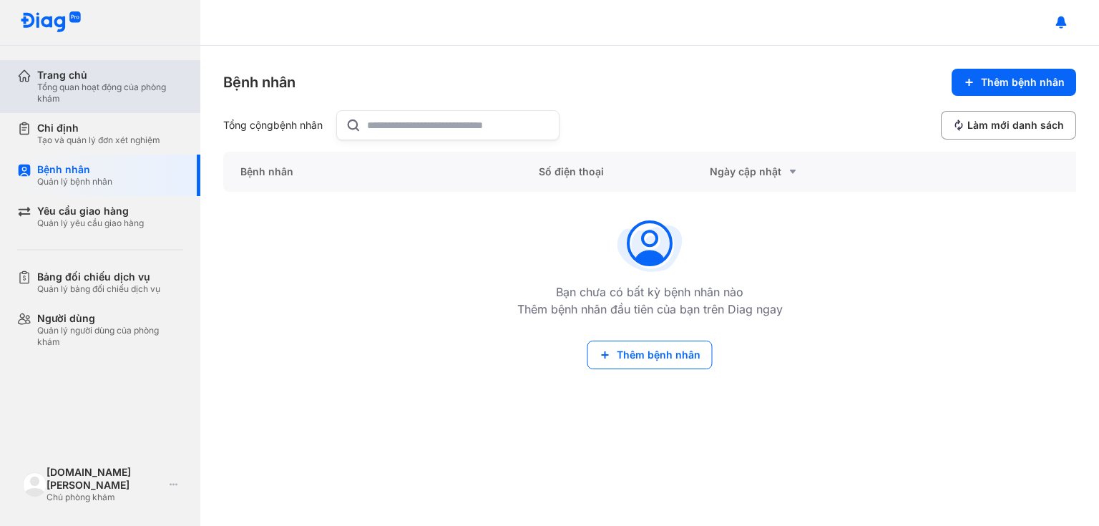
click at [92, 79] on div "Trang chủ" at bounding box center [110, 75] width 146 height 13
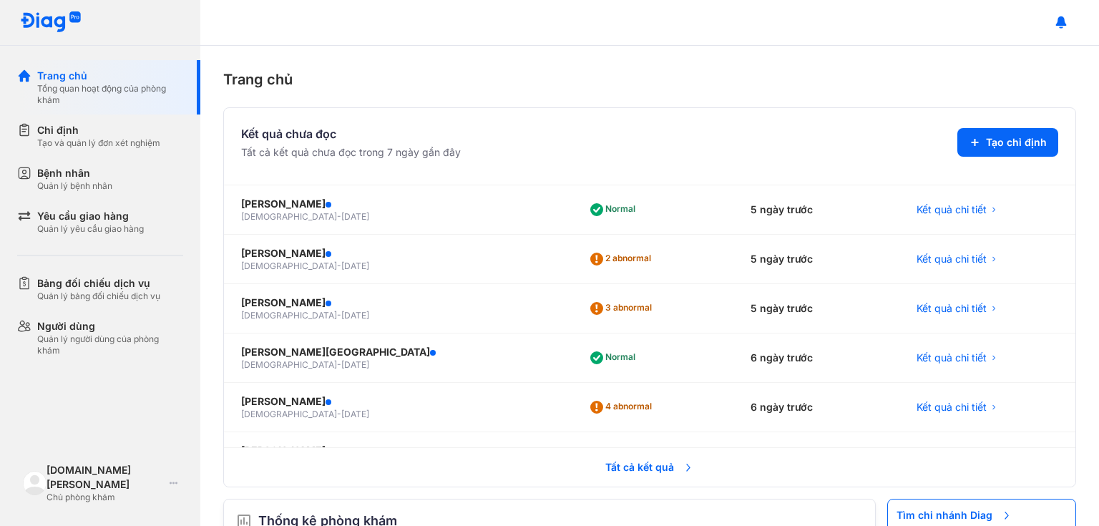
scroll to position [2079, 0]
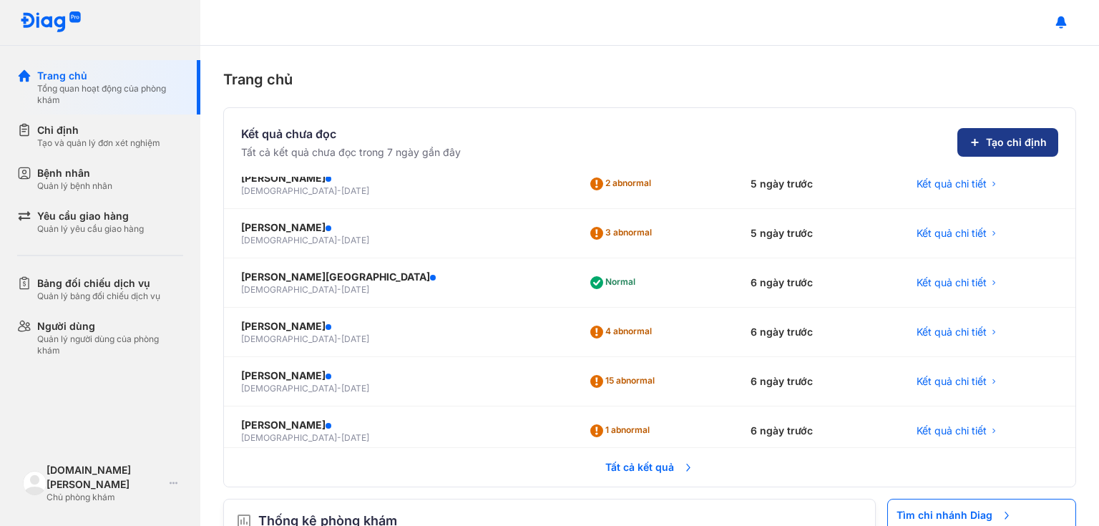
click at [1008, 151] on button "Tạo chỉ định" at bounding box center [1008, 142] width 101 height 29
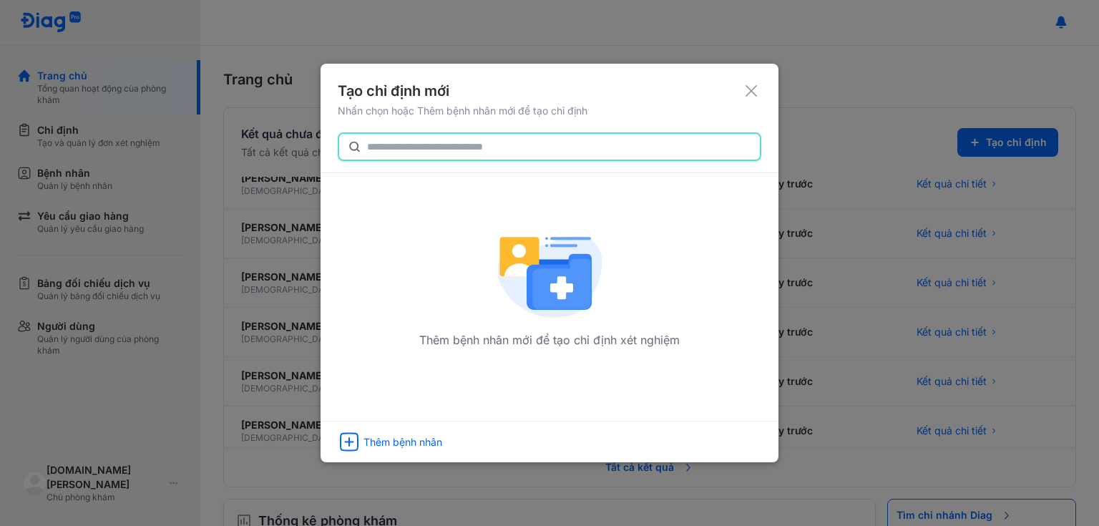
click at [513, 152] on input "text" at bounding box center [559, 147] width 384 height 26
type input "*"
type input "**********"
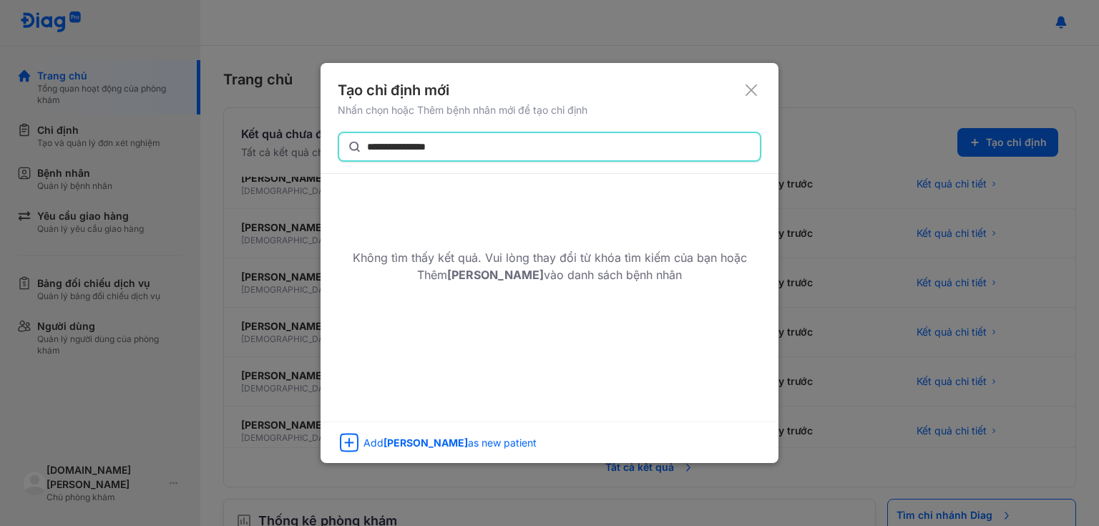
click at [750, 91] on use at bounding box center [751, 89] width 11 height 11
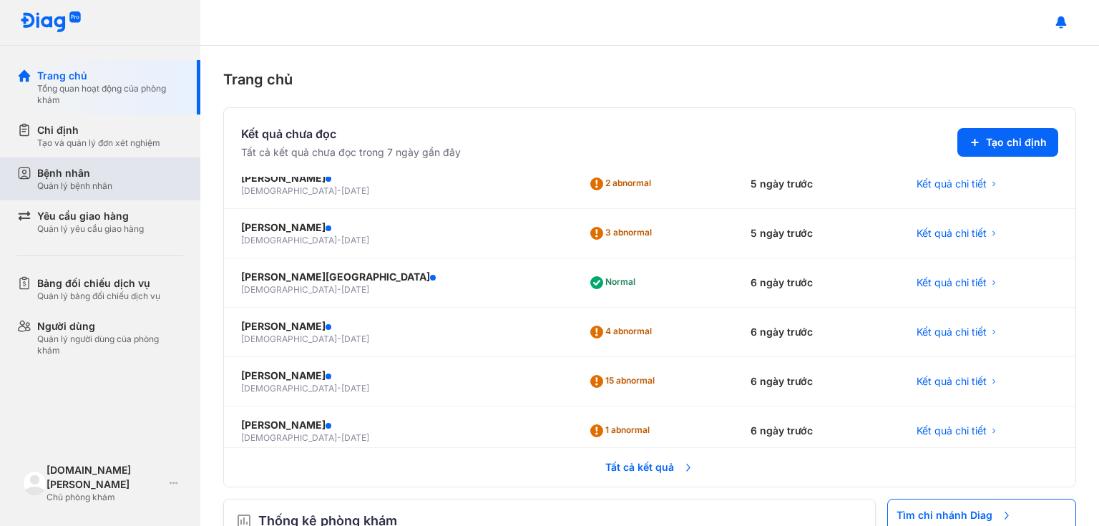
click at [120, 171] on div "Bệnh nhân Quản lý bệnh nhân" at bounding box center [110, 179] width 146 height 26
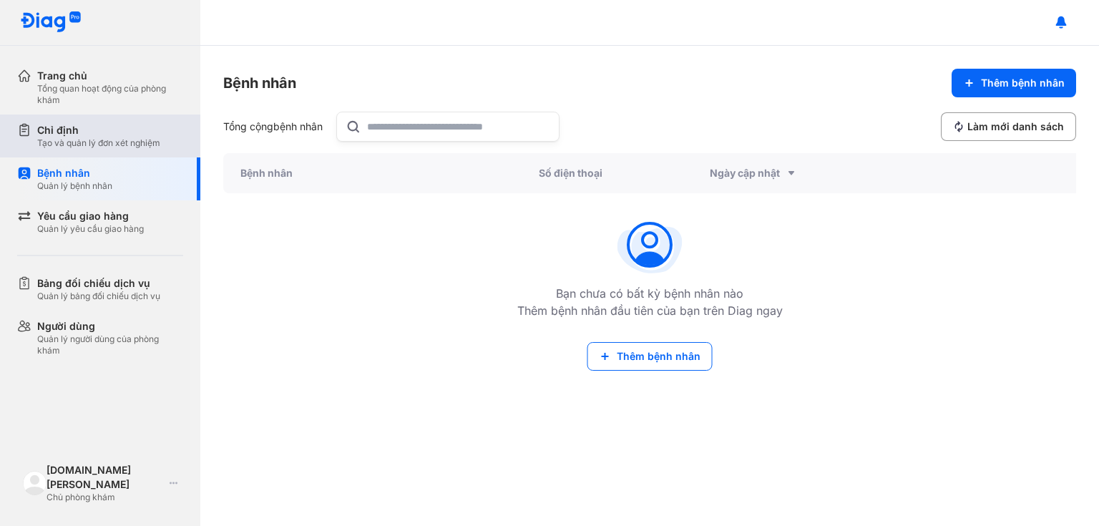
click at [102, 142] on div "Tạo và quản lý đơn xét nghiệm" at bounding box center [98, 142] width 123 height 11
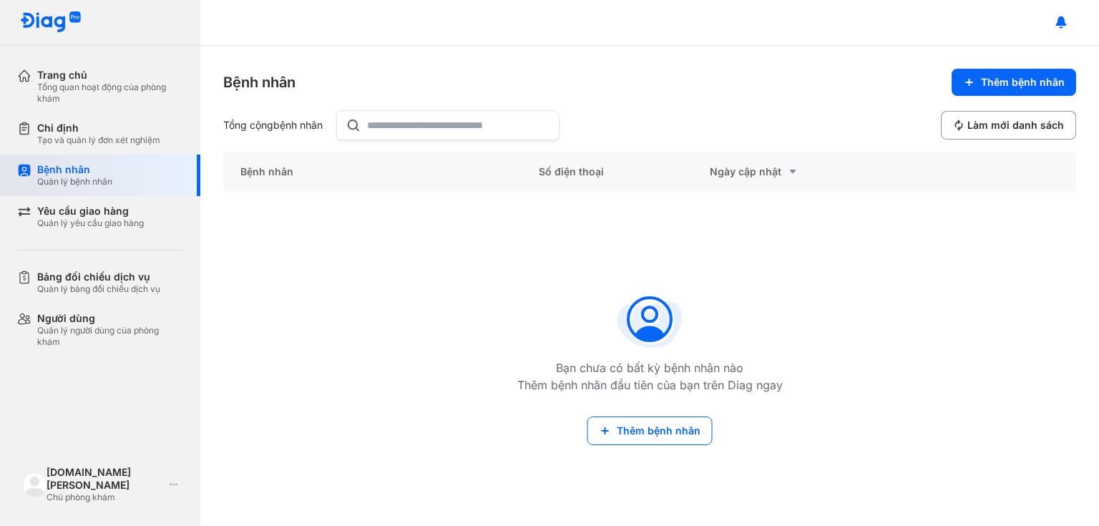
click at [109, 160] on div "Bệnh nhân Quản lý bệnh nhân" at bounding box center [108, 176] width 183 height 42
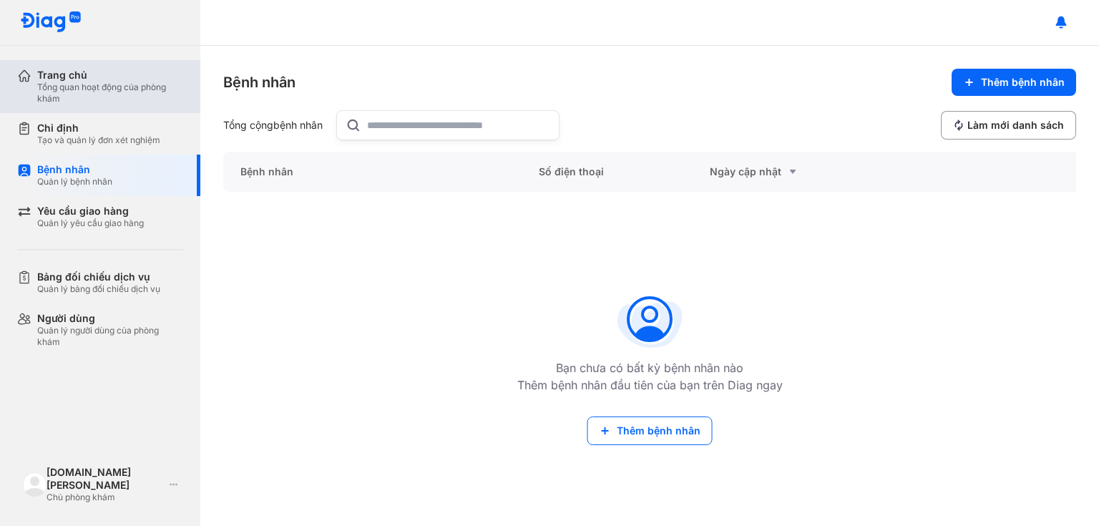
click at [117, 77] on div "Trang chủ" at bounding box center [110, 75] width 146 height 13
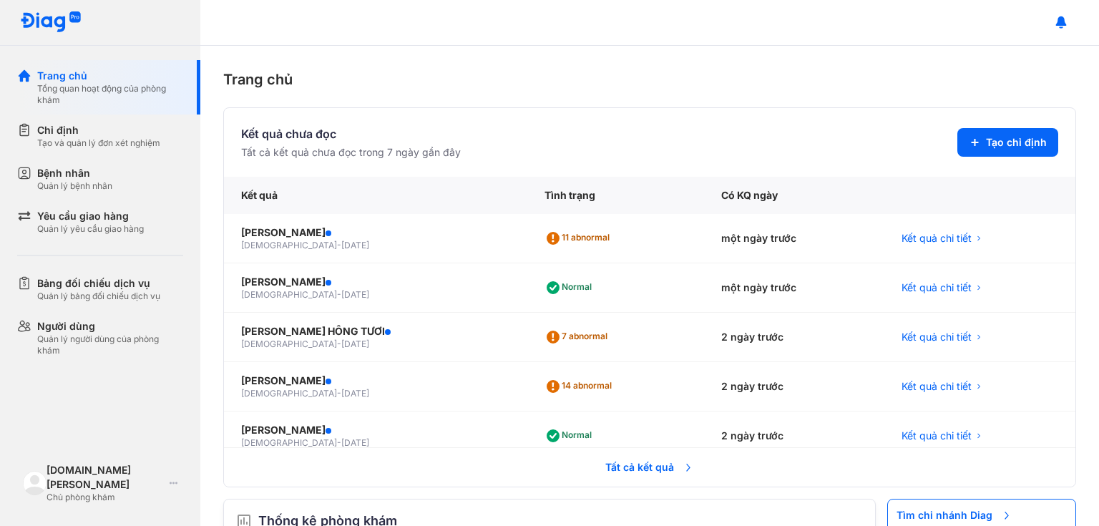
click at [650, 463] on span "Tất cả kết quả" at bounding box center [650, 467] width 106 height 31
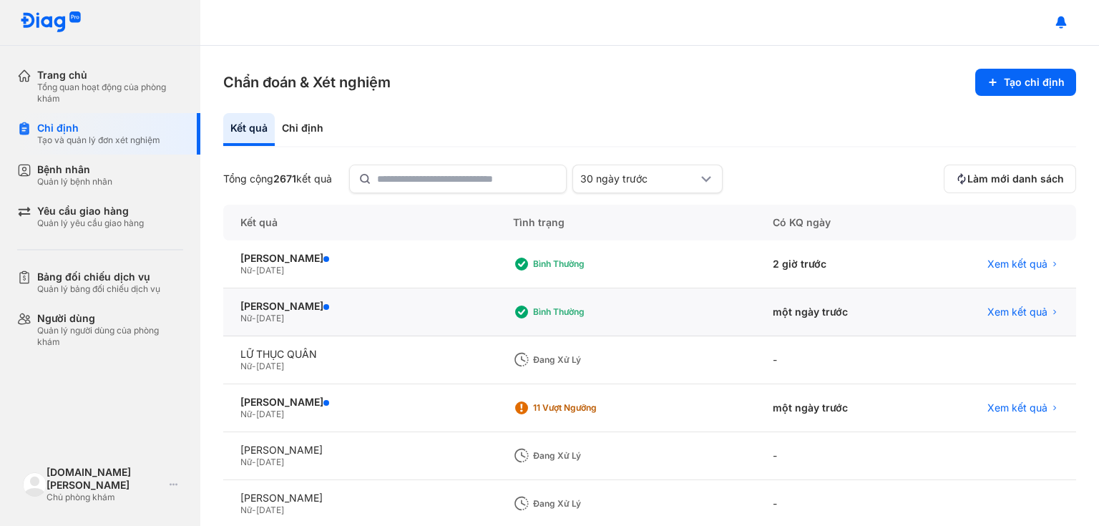
scroll to position [266, 0]
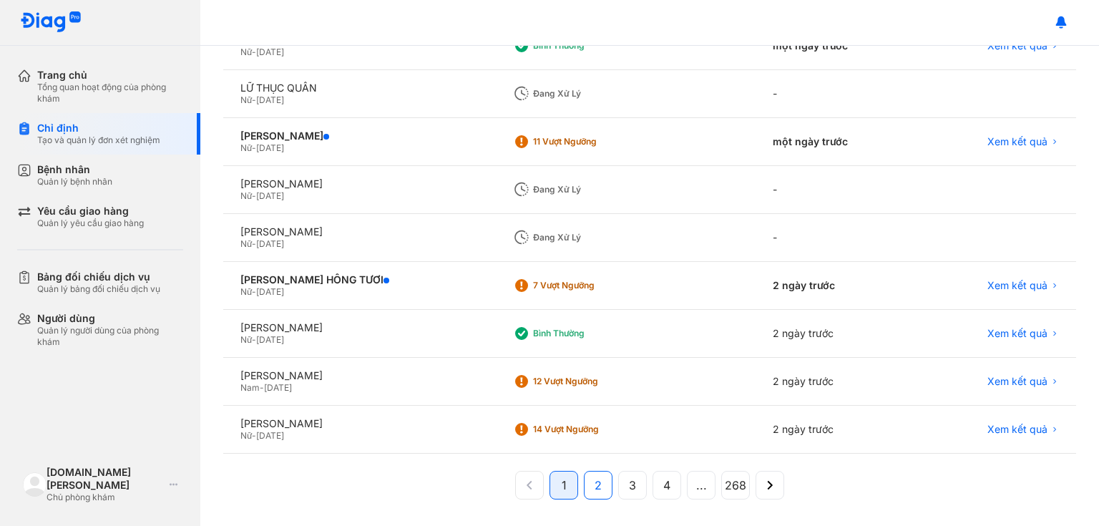
click at [595, 477] on span "2" at bounding box center [598, 485] width 7 height 17
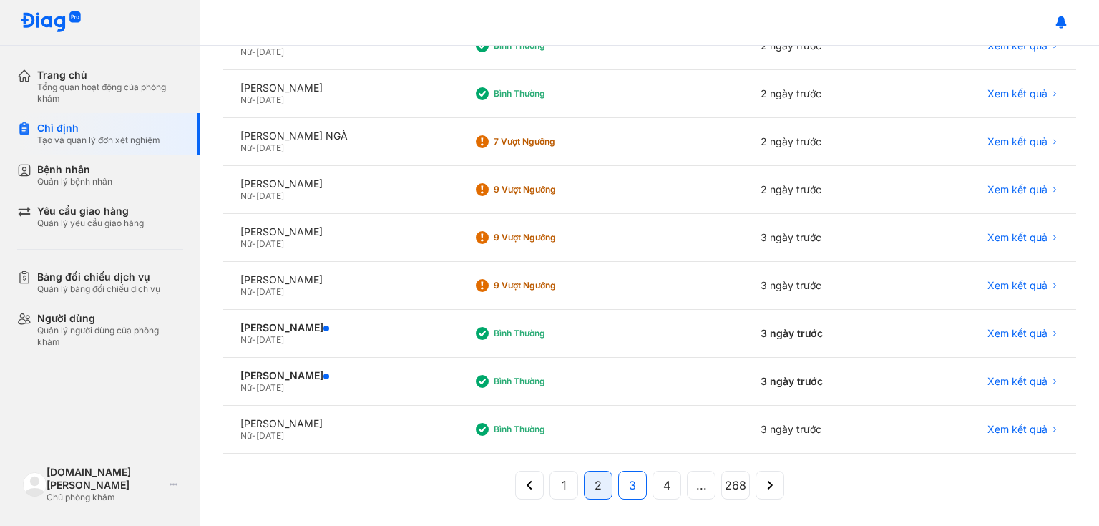
click at [639, 488] on button "3" at bounding box center [632, 485] width 29 height 29
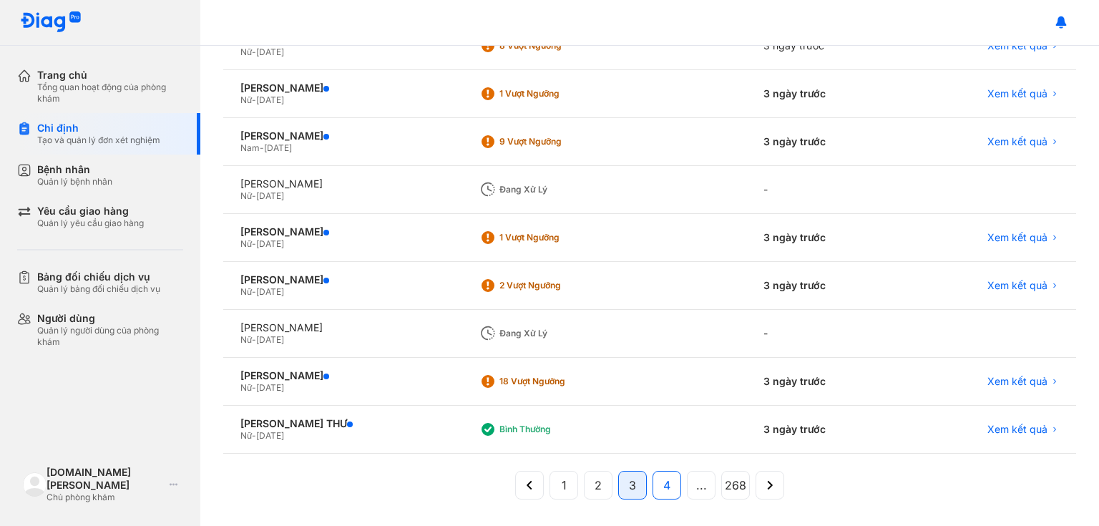
click at [668, 492] on button "4" at bounding box center [667, 485] width 29 height 29
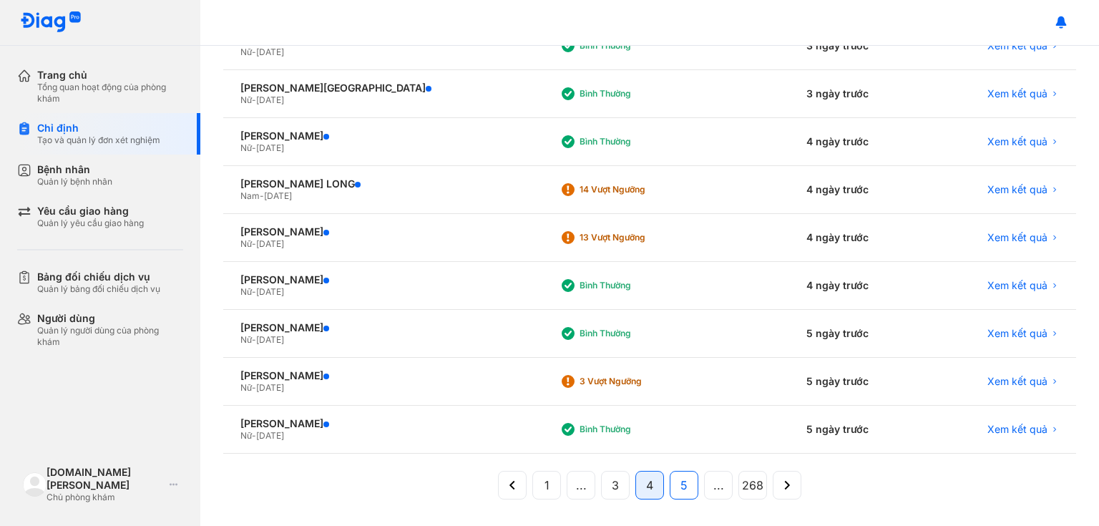
click at [688, 490] on button "5" at bounding box center [684, 485] width 29 height 29
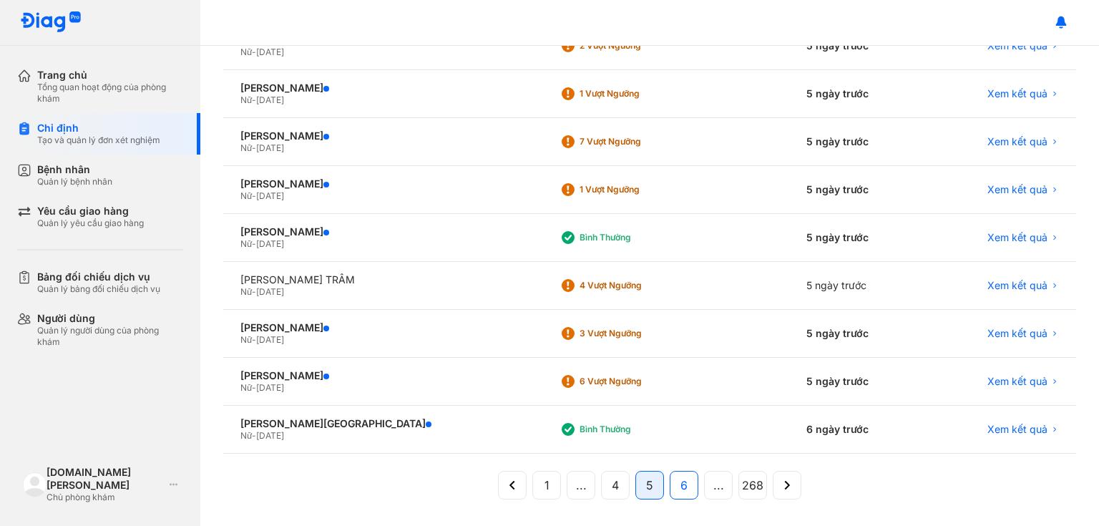
click at [673, 484] on button "6" at bounding box center [684, 485] width 29 height 29
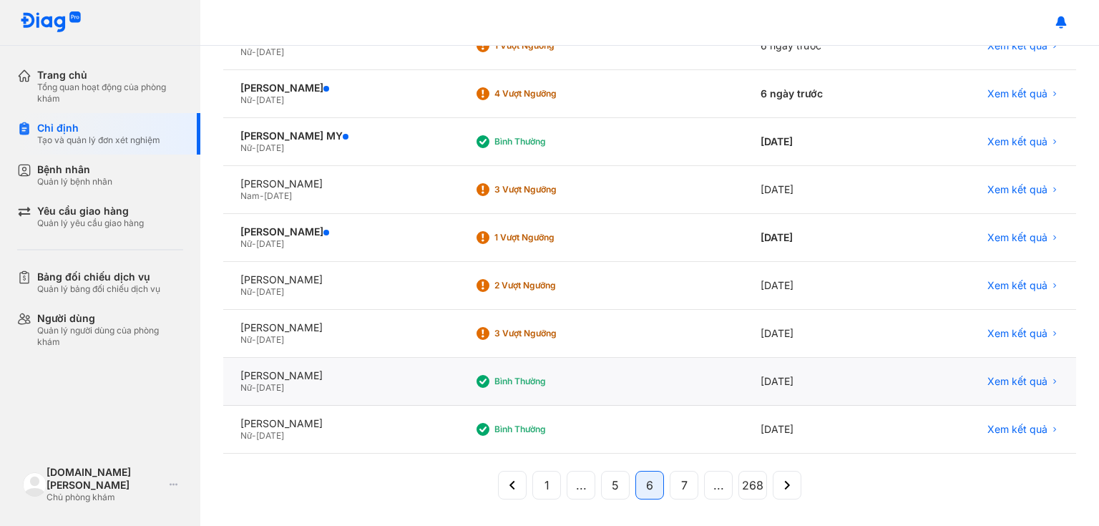
scroll to position [0, 0]
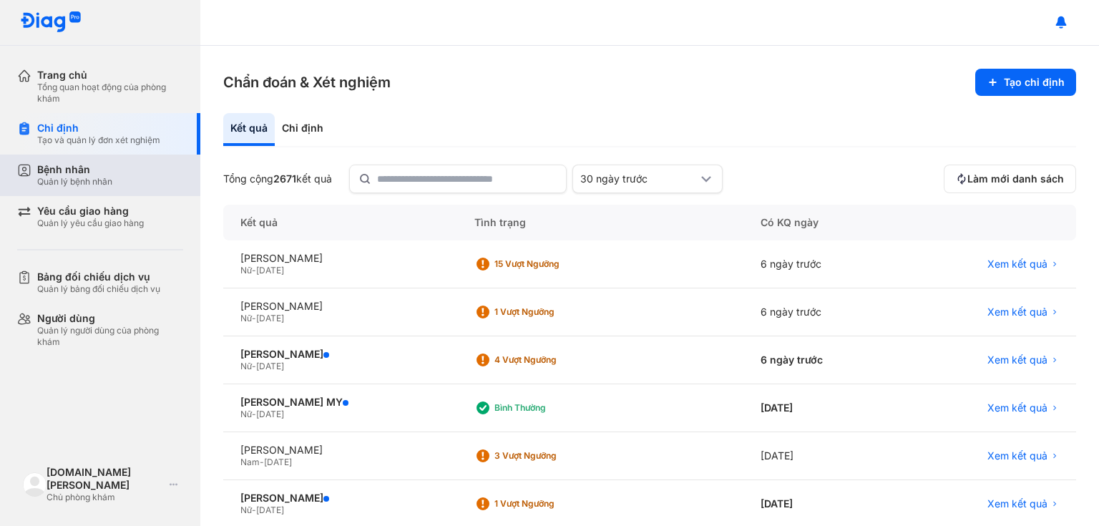
click at [107, 187] on div "Bệnh nhân Quản lý bệnh nhân" at bounding box center [108, 176] width 183 height 42
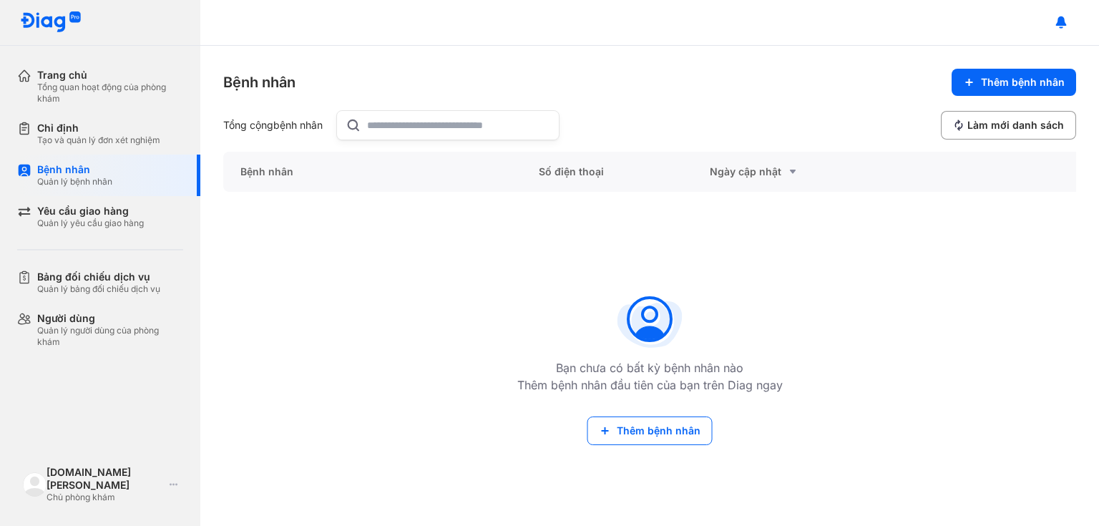
click at [384, 123] on input "text" at bounding box center [458, 125] width 183 height 29
